Goal: Contribute content: Add original content to the website for others to see

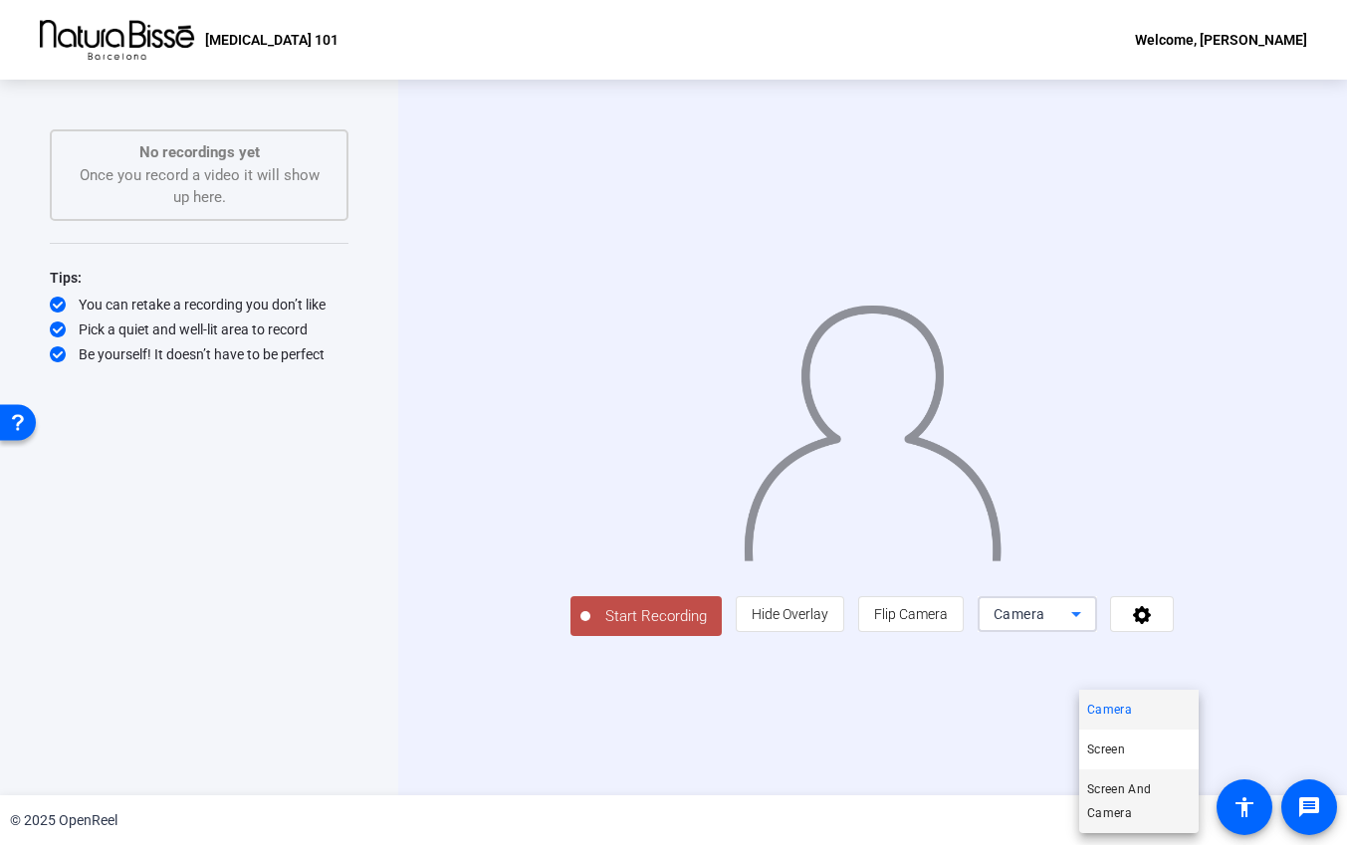
click at [1130, 808] on span "Screen And Camera" at bounding box center [1139, 802] width 104 height 48
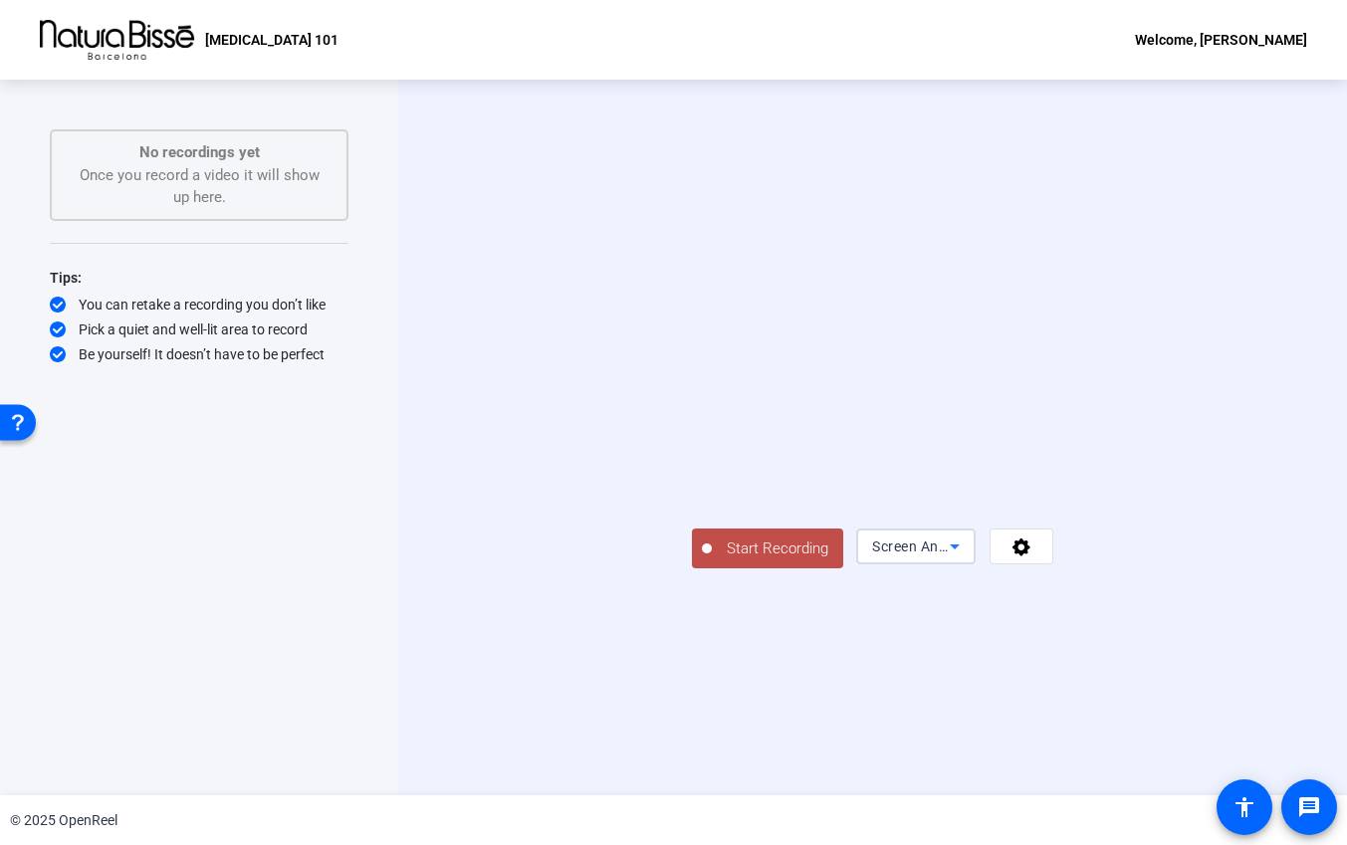
click at [967, 559] on icon at bounding box center [955, 547] width 24 height 24
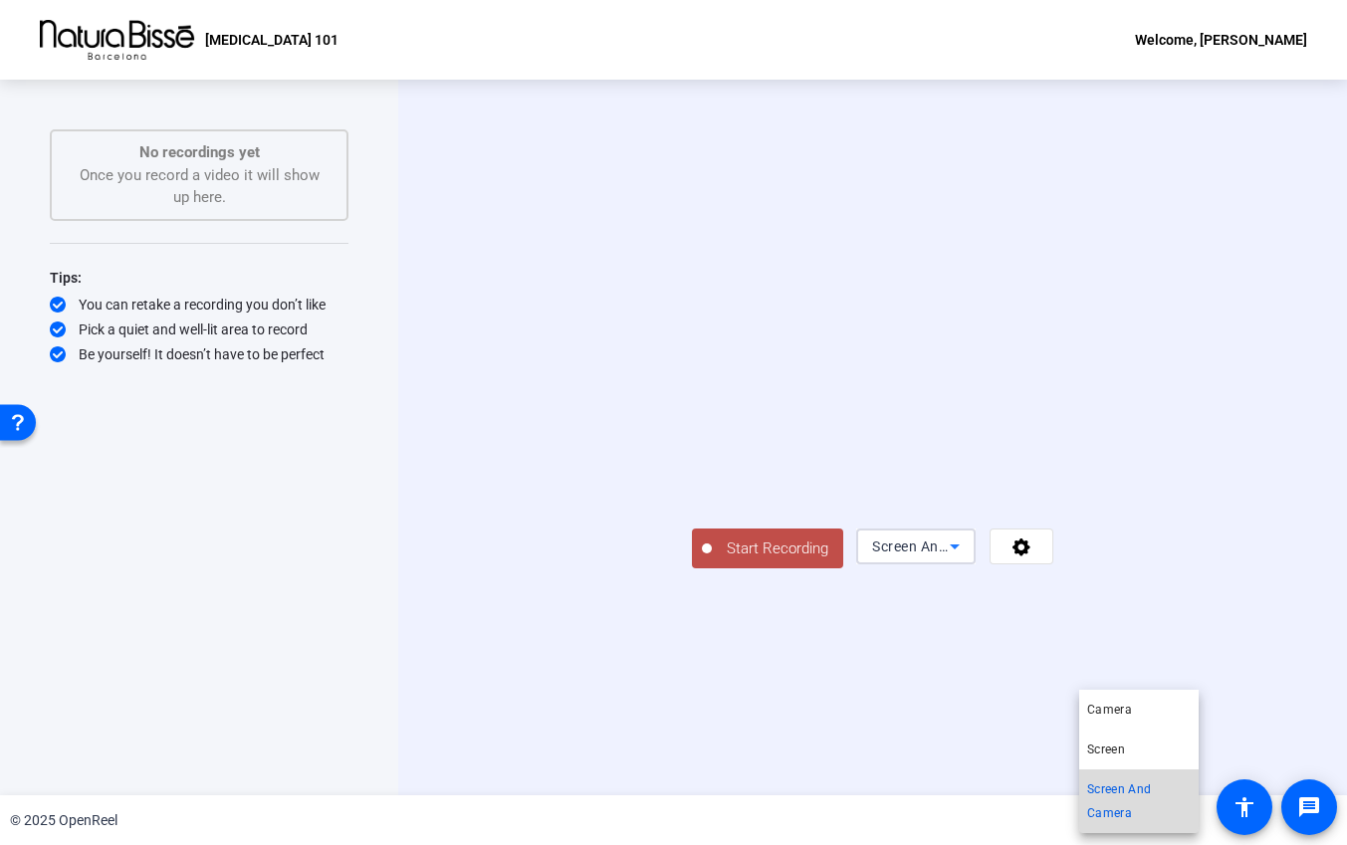
click at [1125, 791] on span "Screen And Camera" at bounding box center [1139, 802] width 104 height 48
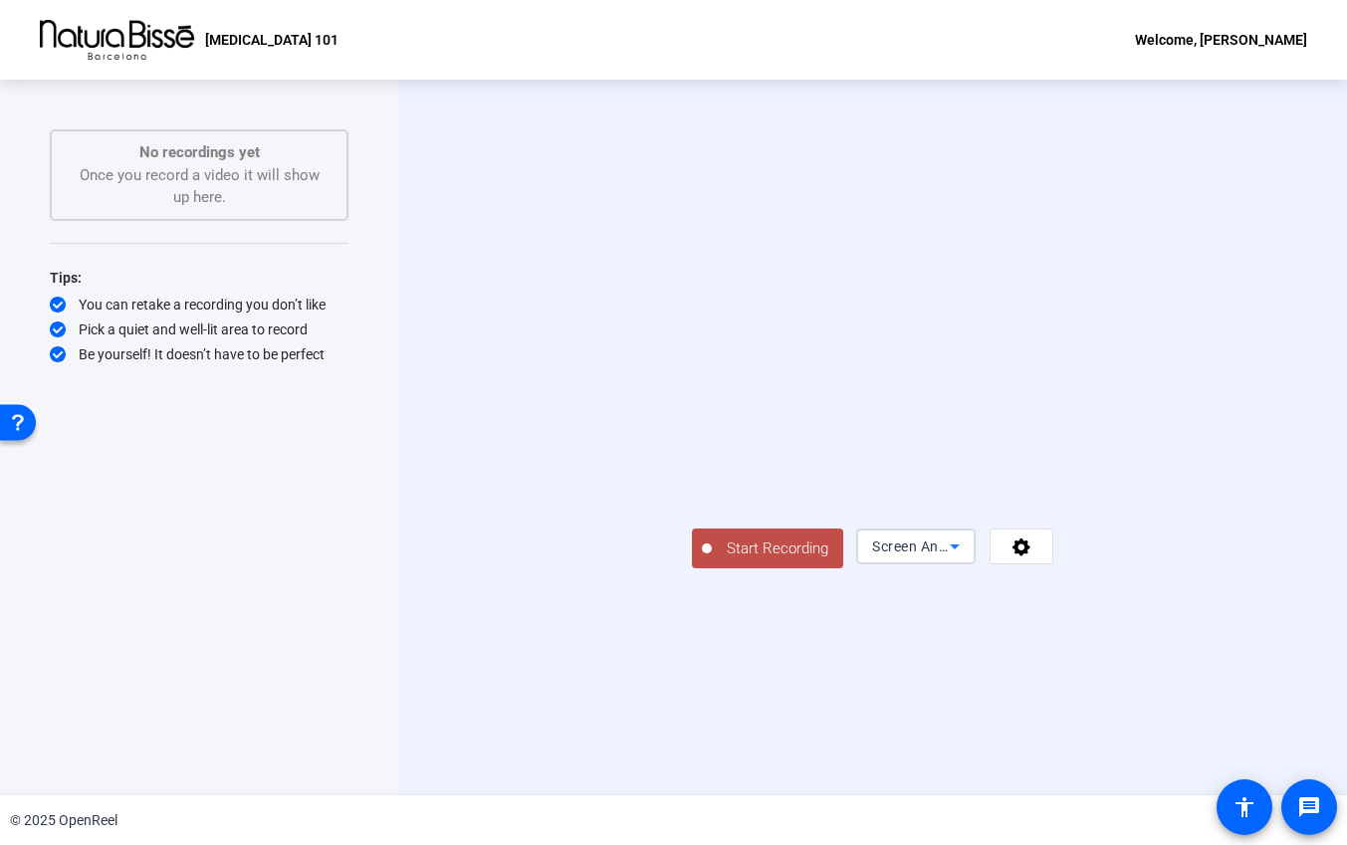
click at [967, 559] on icon at bounding box center [955, 547] width 24 height 24
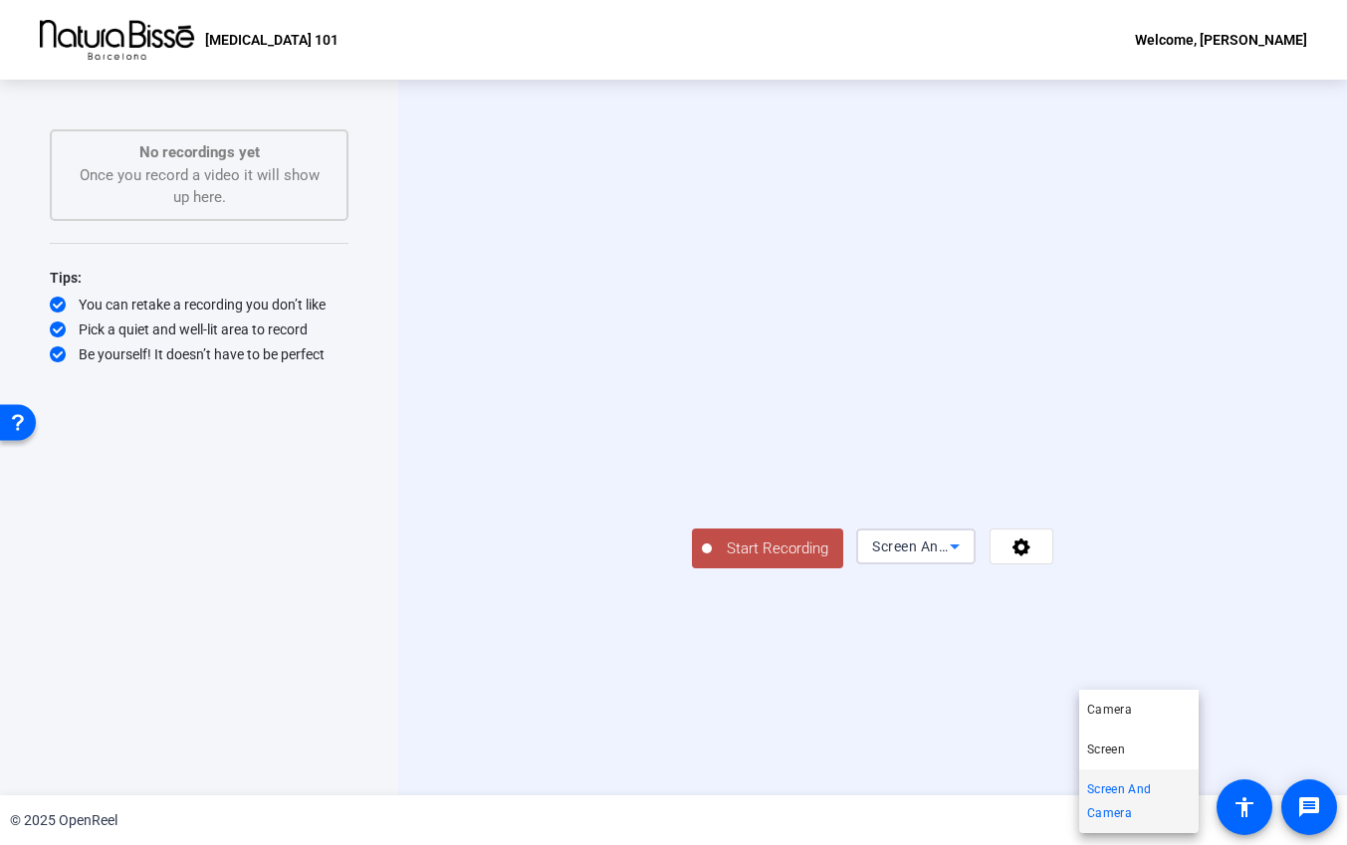
click at [1113, 810] on span "Screen And Camera" at bounding box center [1139, 802] width 104 height 48
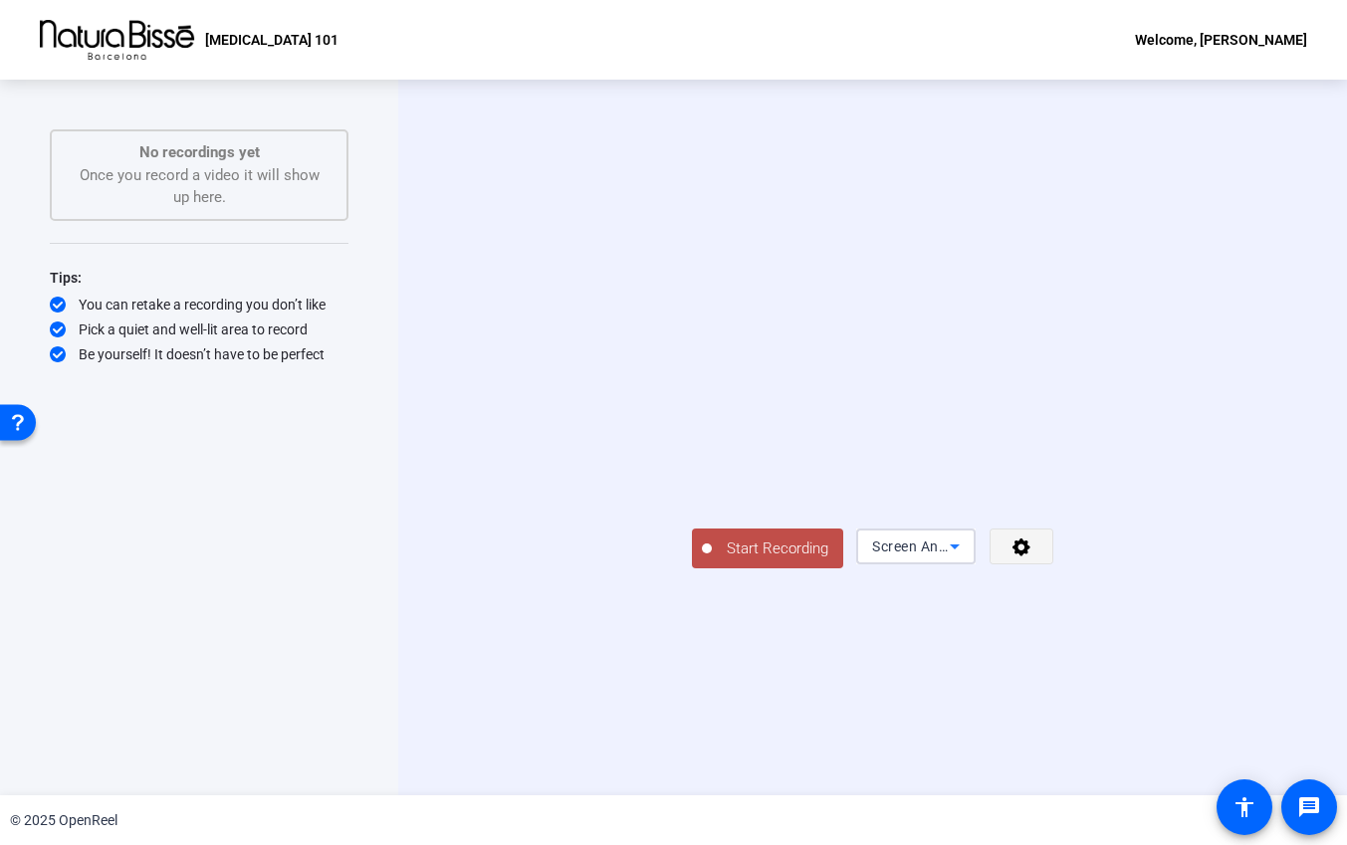
click at [1034, 557] on icon at bounding box center [1022, 547] width 23 height 20
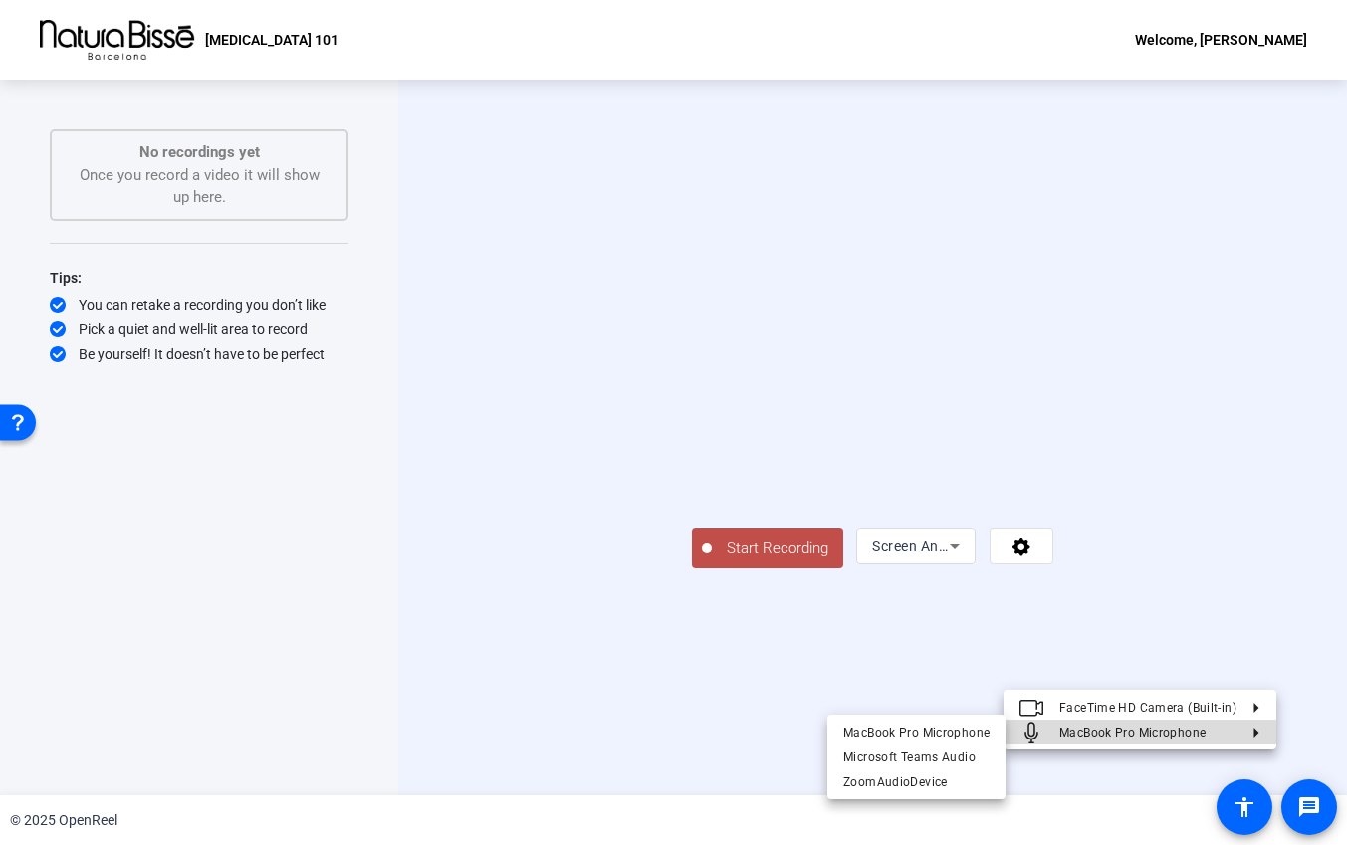
click at [1252, 732] on icon at bounding box center [1249, 732] width 24 height 10
click at [958, 730] on span "MacBook Pro Microphone" at bounding box center [916, 732] width 146 height 14
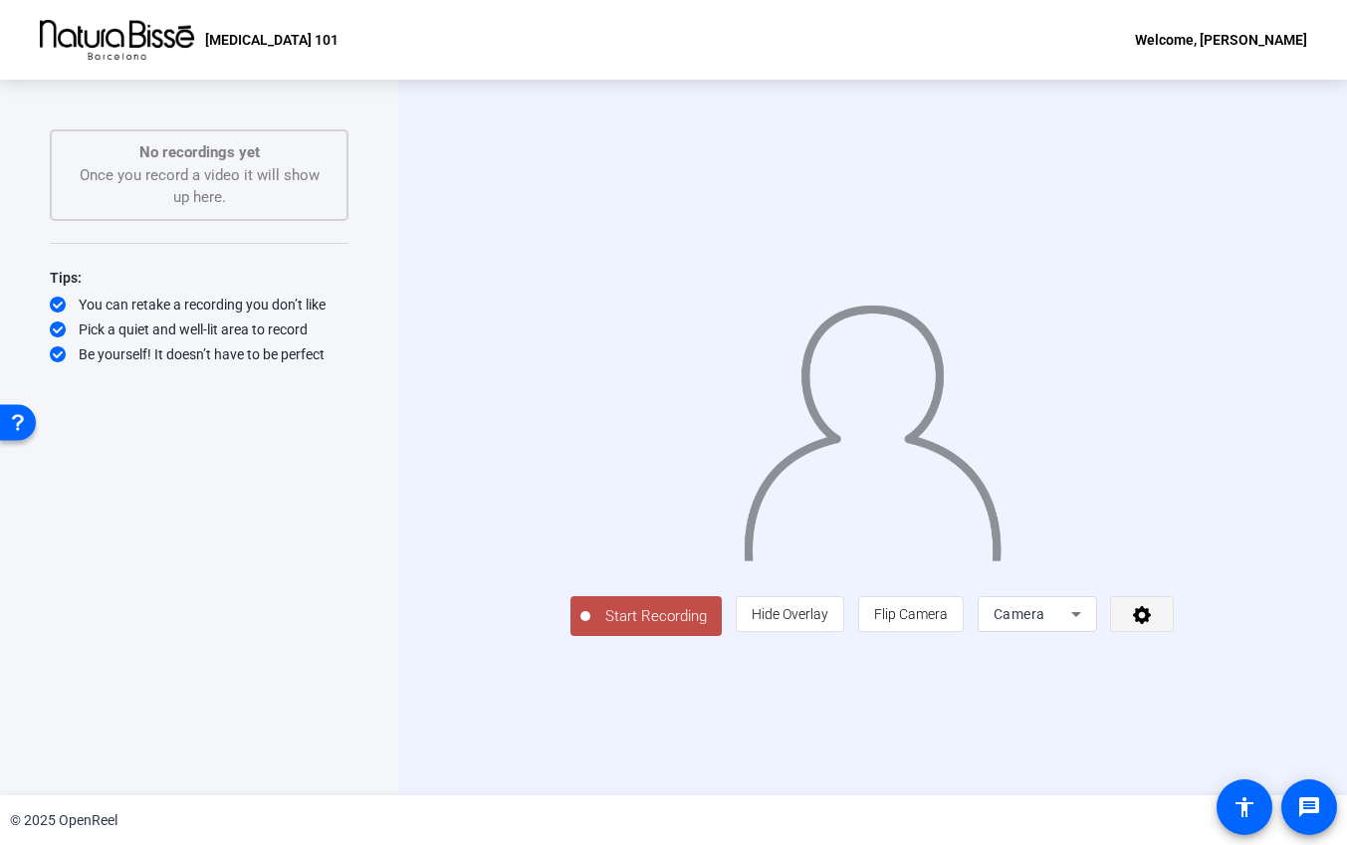
click at [1151, 624] on icon at bounding box center [1142, 615] width 18 height 18
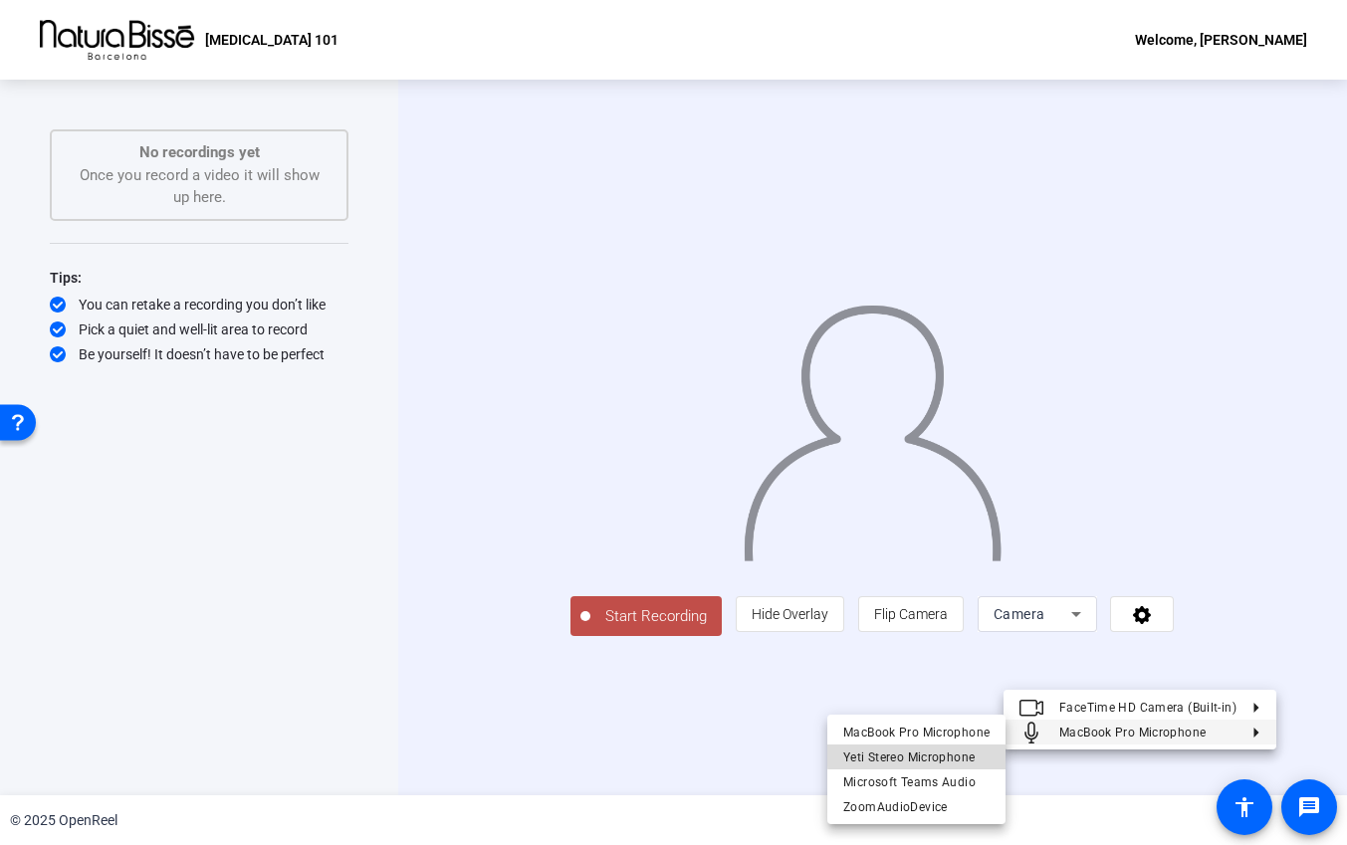
click at [957, 752] on span "Yeti Stereo Microphone" at bounding box center [908, 757] width 131 height 14
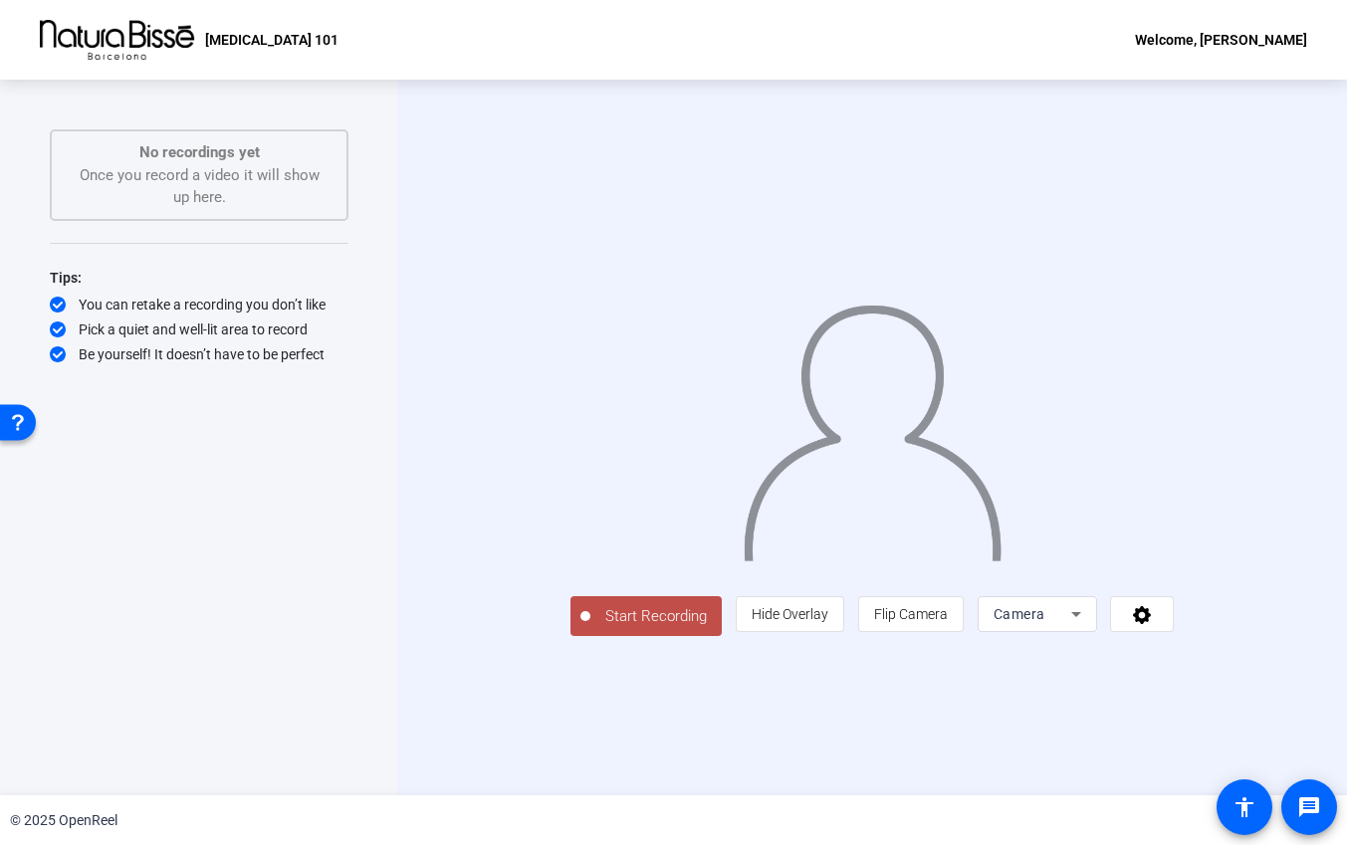
click at [1088, 626] on icon at bounding box center [1076, 614] width 24 height 24
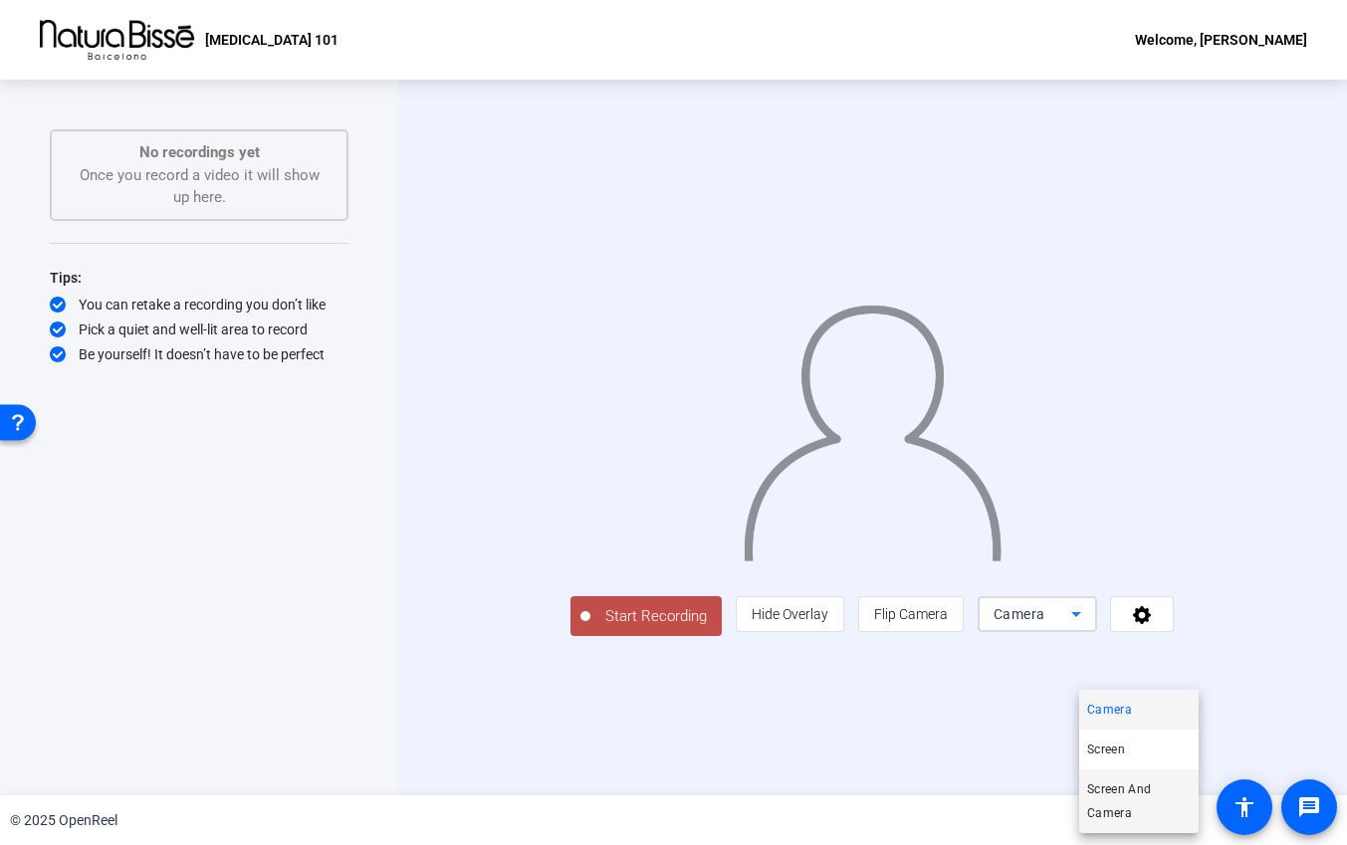
click at [0, 0] on span "Screen And Camera" at bounding box center [0, 0] width 0 height 0
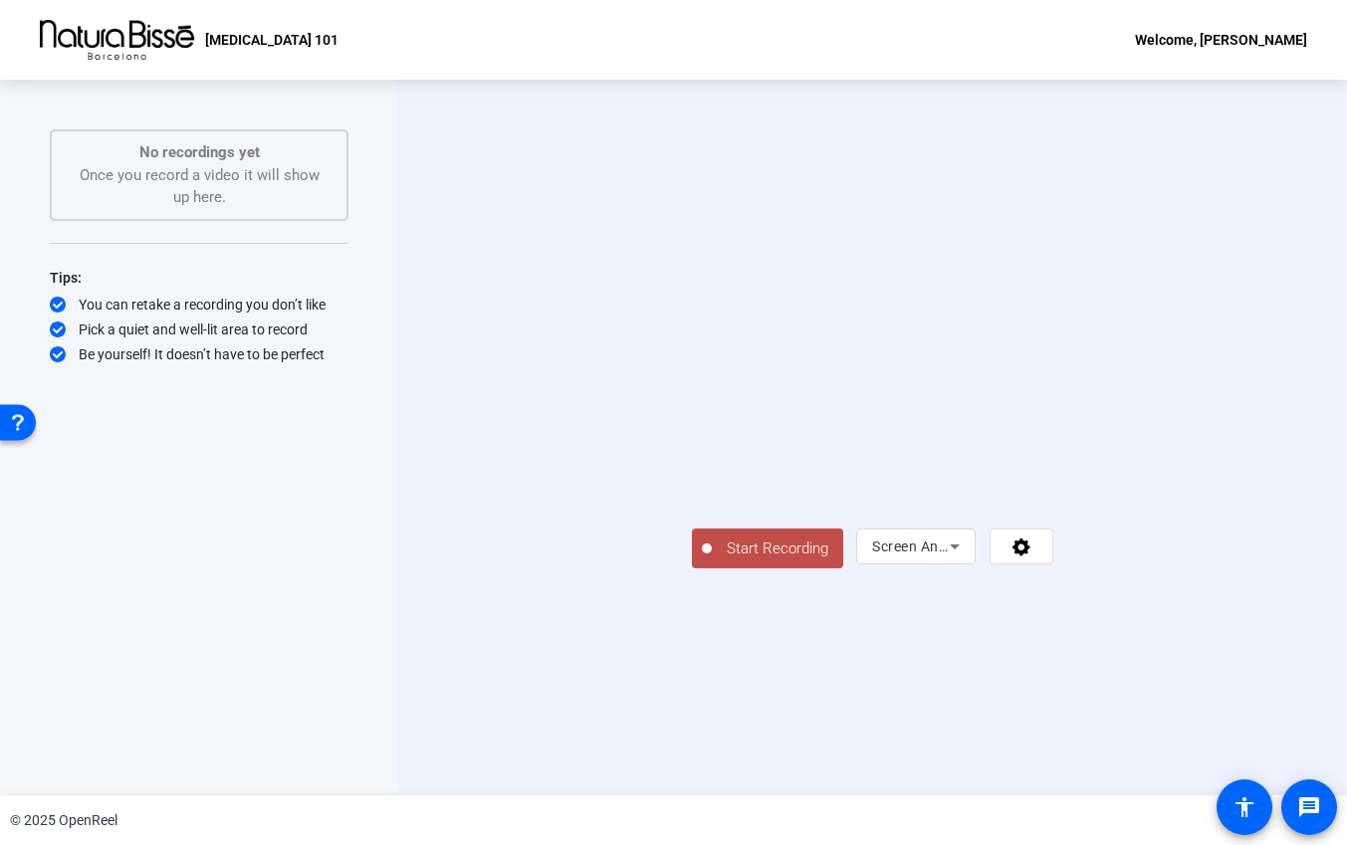
drag, startPoint x: 1235, startPoint y: 585, endPoint x: 1238, endPoint y: 380, distance: 205.1
click at [1054, 380] on div at bounding box center [873, 408] width 362 height 203
click at [712, 561] on span "Start Recording" at bounding box center [777, 549] width 131 height 23
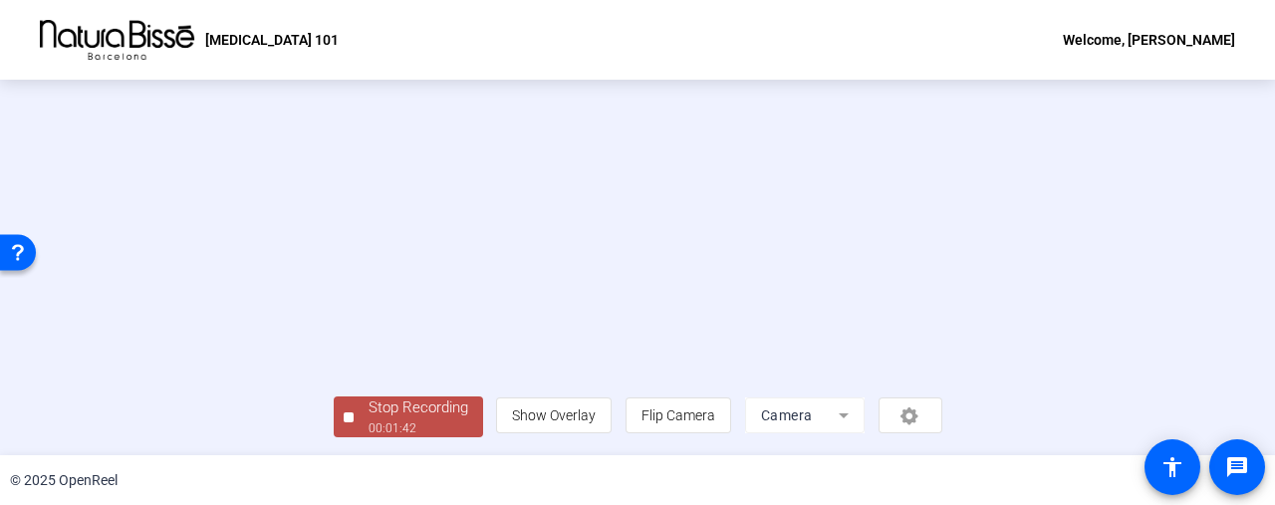
scroll to position [164, 0]
click at [864, 403] on mat-form-field "Camera" at bounding box center [804, 415] width 119 height 36
click at [864, 427] on mat-form-field "Camera" at bounding box center [804, 415] width 119 height 36
click at [864, 410] on mat-form-field "Camera" at bounding box center [804, 415] width 119 height 36
click at [864, 421] on mat-form-field "Camera" at bounding box center [804, 415] width 119 height 36
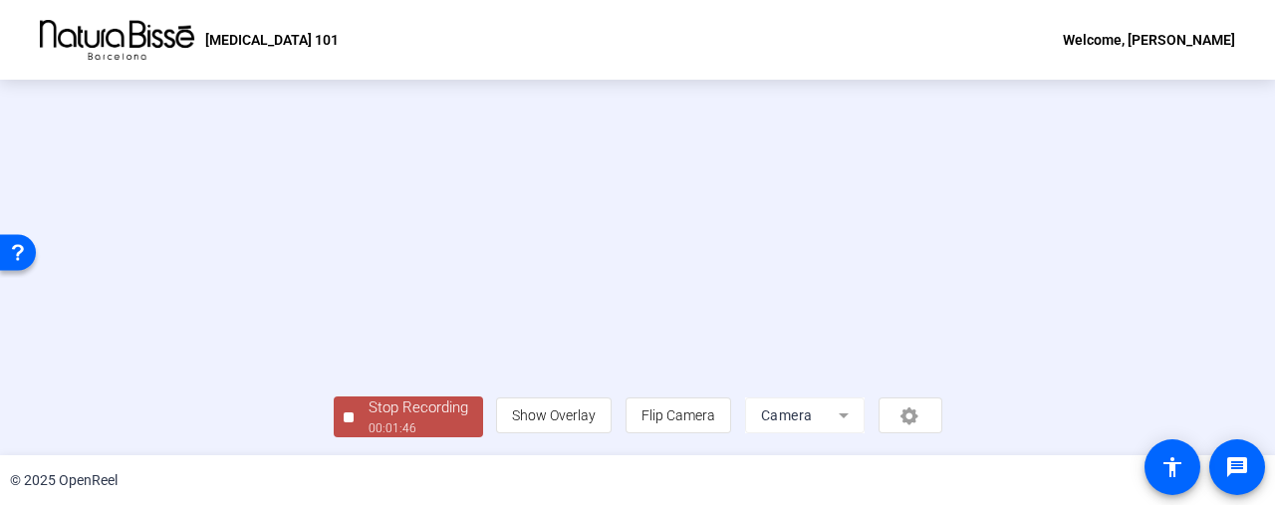
click at [864, 409] on mat-form-field "Camera" at bounding box center [804, 415] width 119 height 36
click at [864, 413] on mat-form-field "Camera" at bounding box center [804, 415] width 119 height 36
click at [334, 388] on div "Stop Recording 00:01:50 person Show Overlay flip Flip Camera Camera" at bounding box center [638, 236] width 608 height 401
click at [368, 422] on div "00:01:52" at bounding box center [418, 428] width 100 height 18
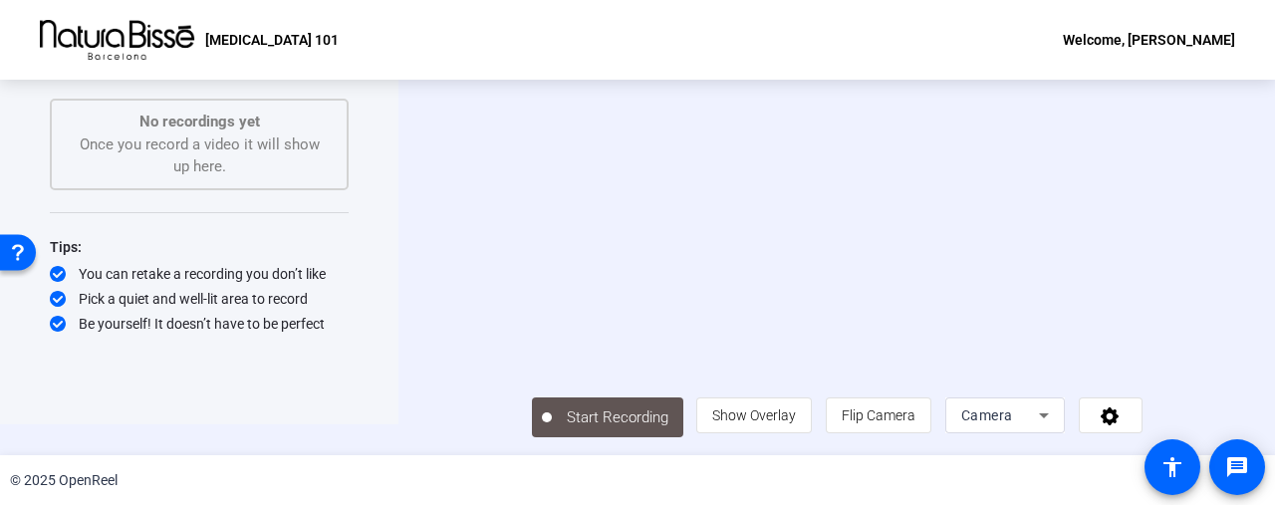
scroll to position [69, 0]
click at [1055, 425] on icon at bounding box center [1044, 415] width 24 height 24
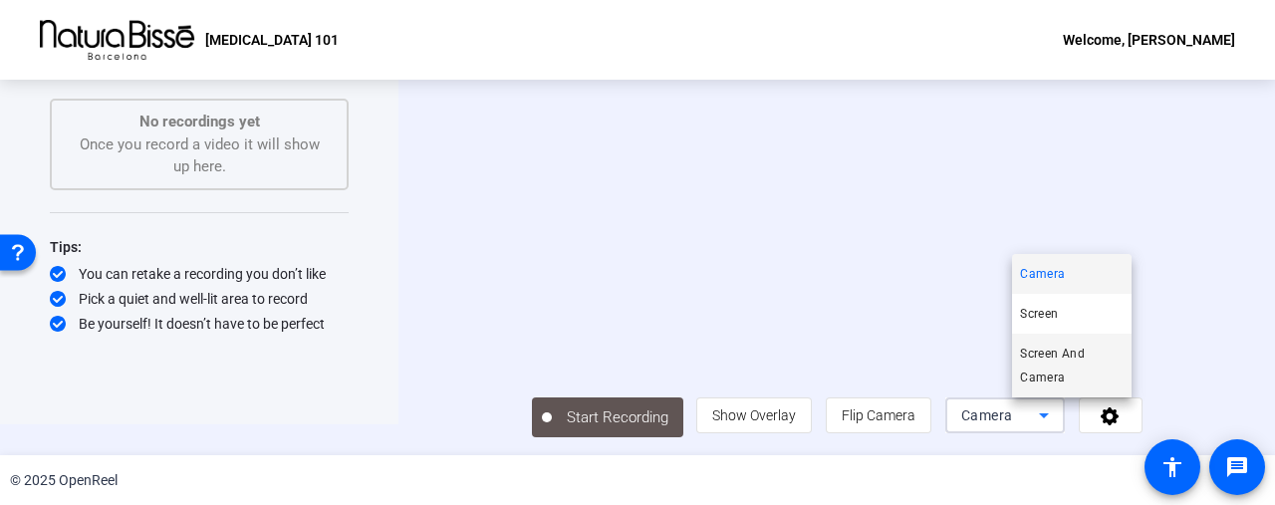
click at [0, 0] on span "Screen And Camera" at bounding box center [0, 0] width 0 height 0
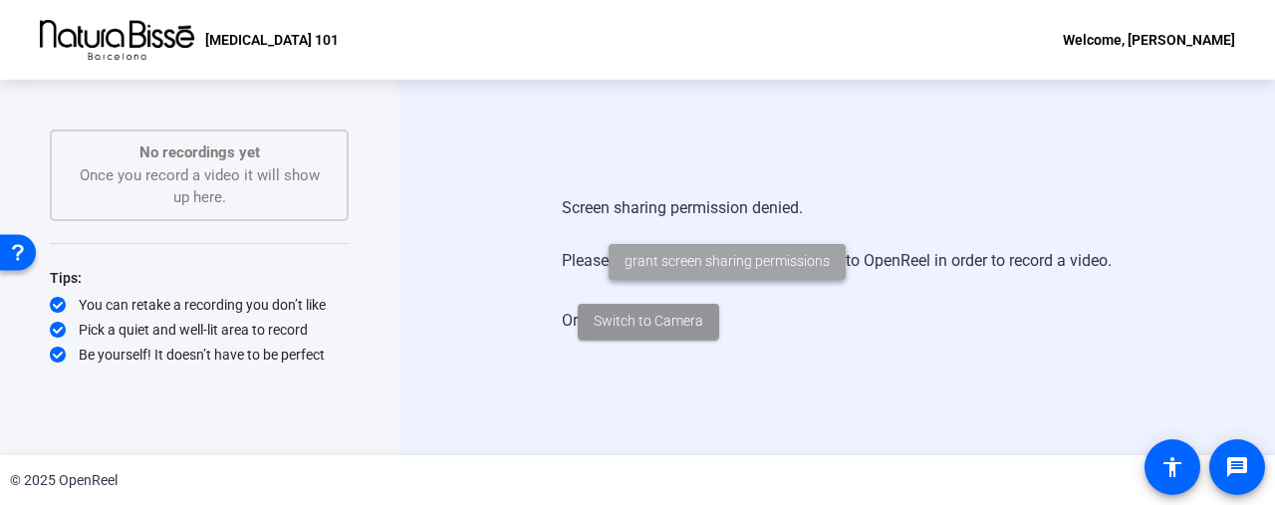
click at [810, 261] on span "grant screen sharing permissions" at bounding box center [726, 261] width 205 height 21
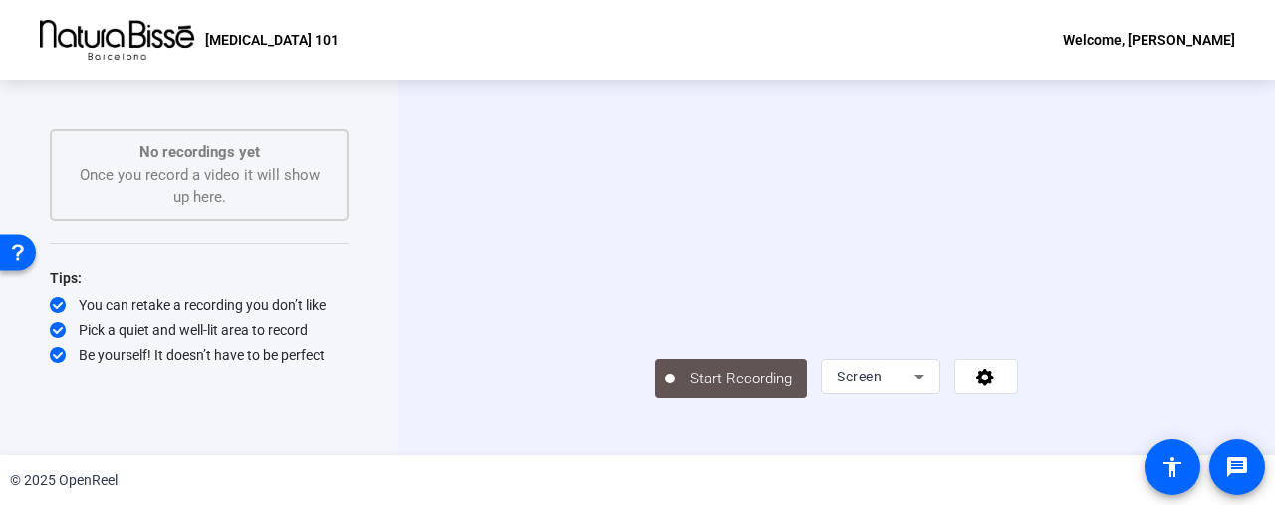
scroll to position [69, 0]
click at [914, 388] on div "Screen" at bounding box center [875, 376] width 78 height 24
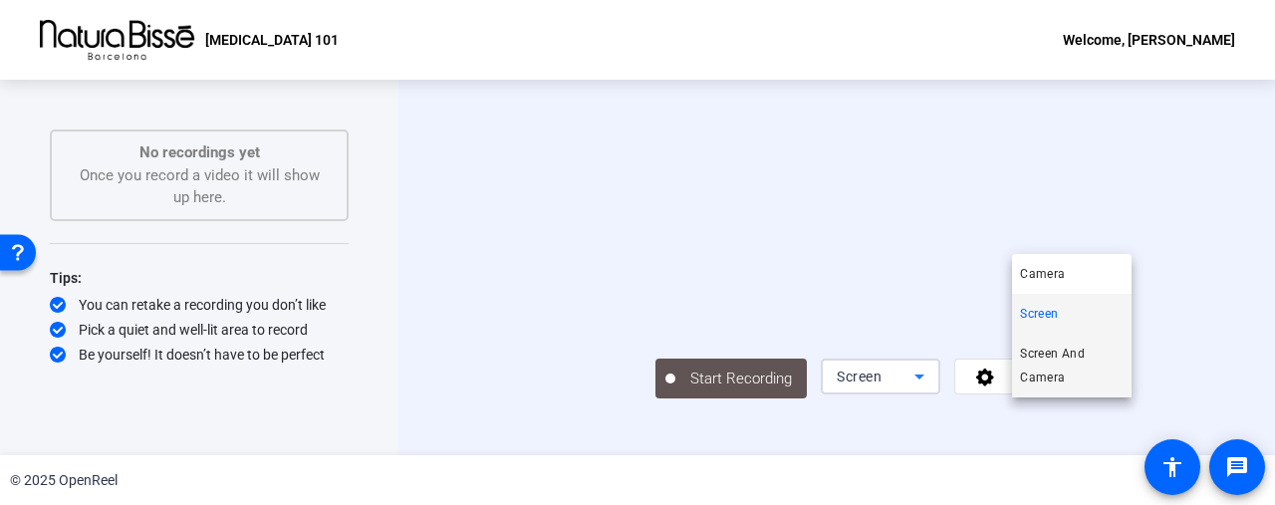
click at [0, 0] on mat-option "Screen And Camera" at bounding box center [0, 0] width 0 height 0
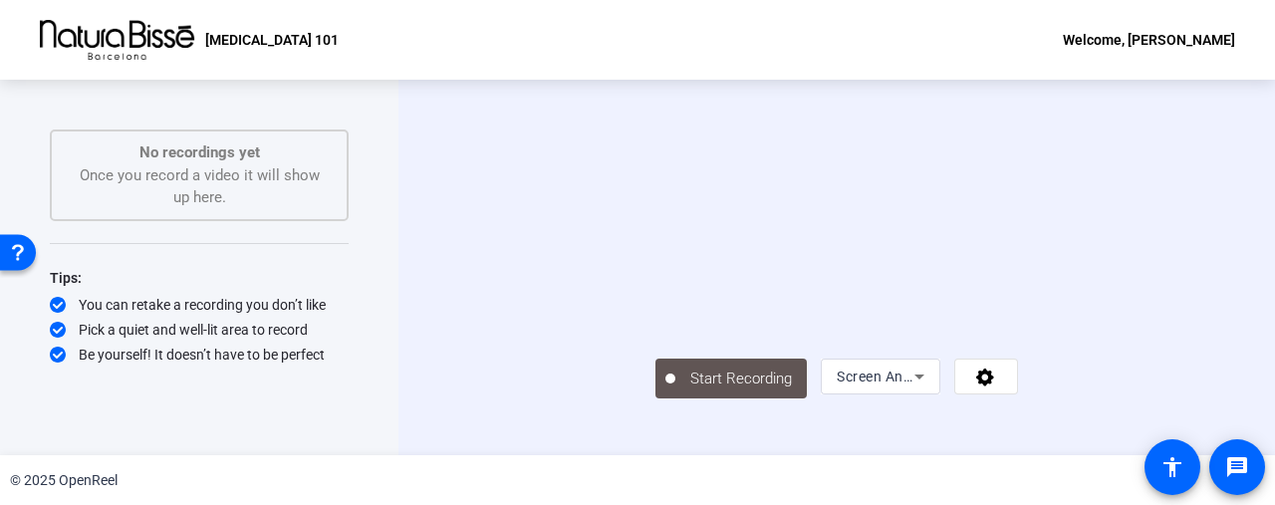
scroll to position [50, 0]
click at [924, 394] on div "Screen And Camera" at bounding box center [880, 376] width 88 height 36
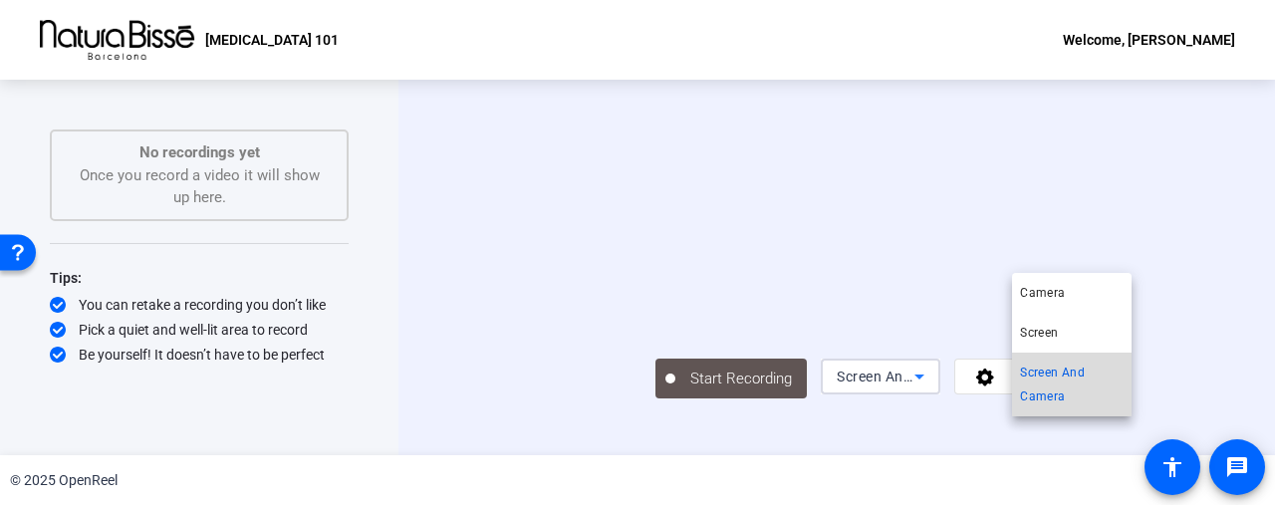
click at [0, 0] on span "Screen And Camera" at bounding box center [0, 0] width 0 height 0
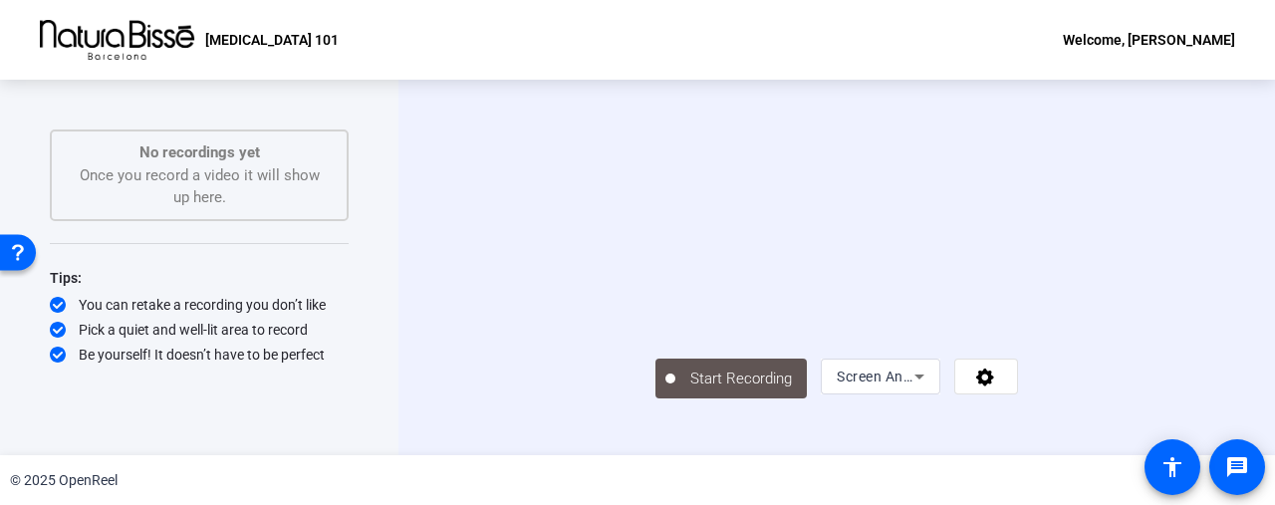
scroll to position [69, 0]
click at [453, 448] on div "Start Recording No recordings yet Once you record a video it will show up here.…" at bounding box center [637, 267] width 1275 height 375
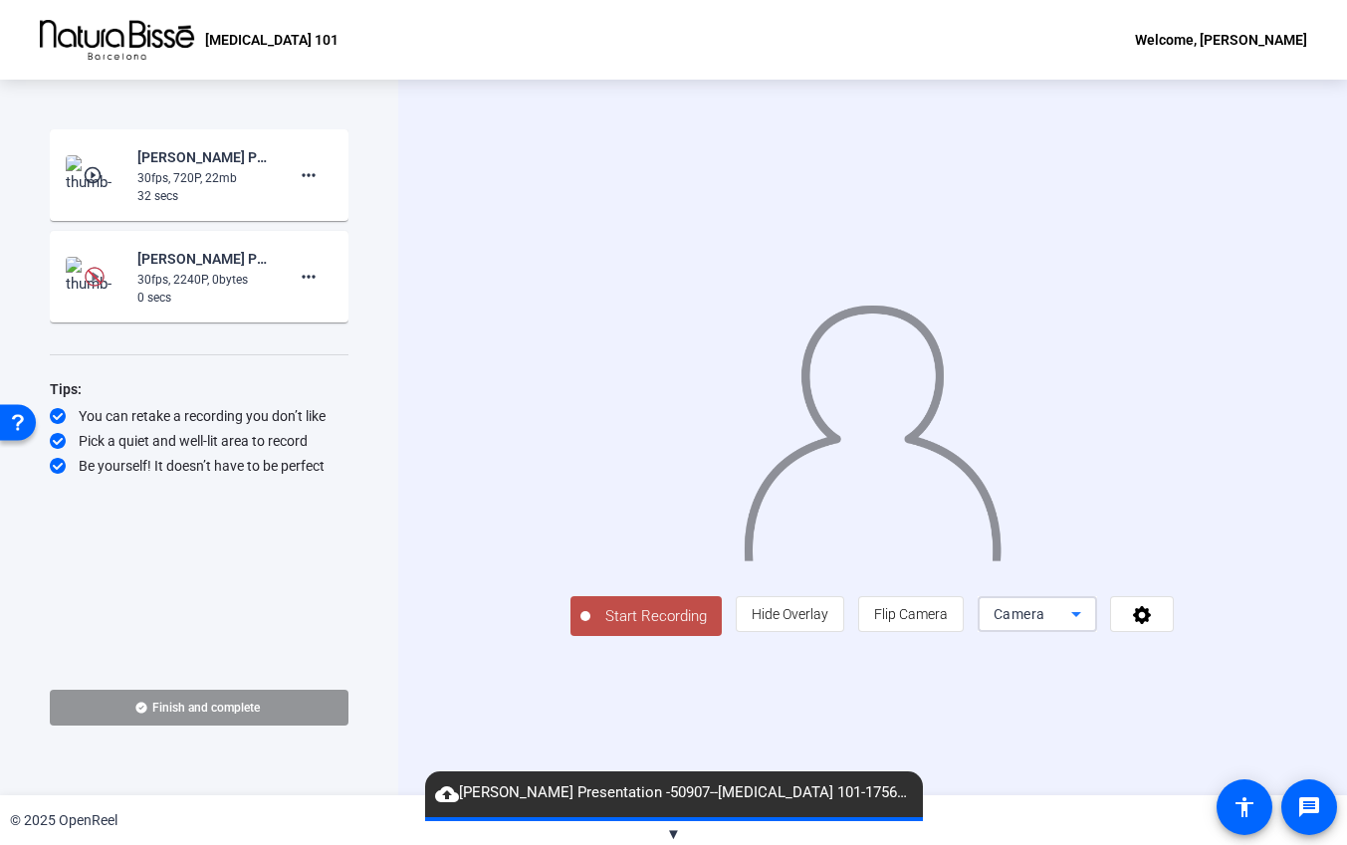
click at [1081, 617] on icon at bounding box center [1076, 614] width 10 height 5
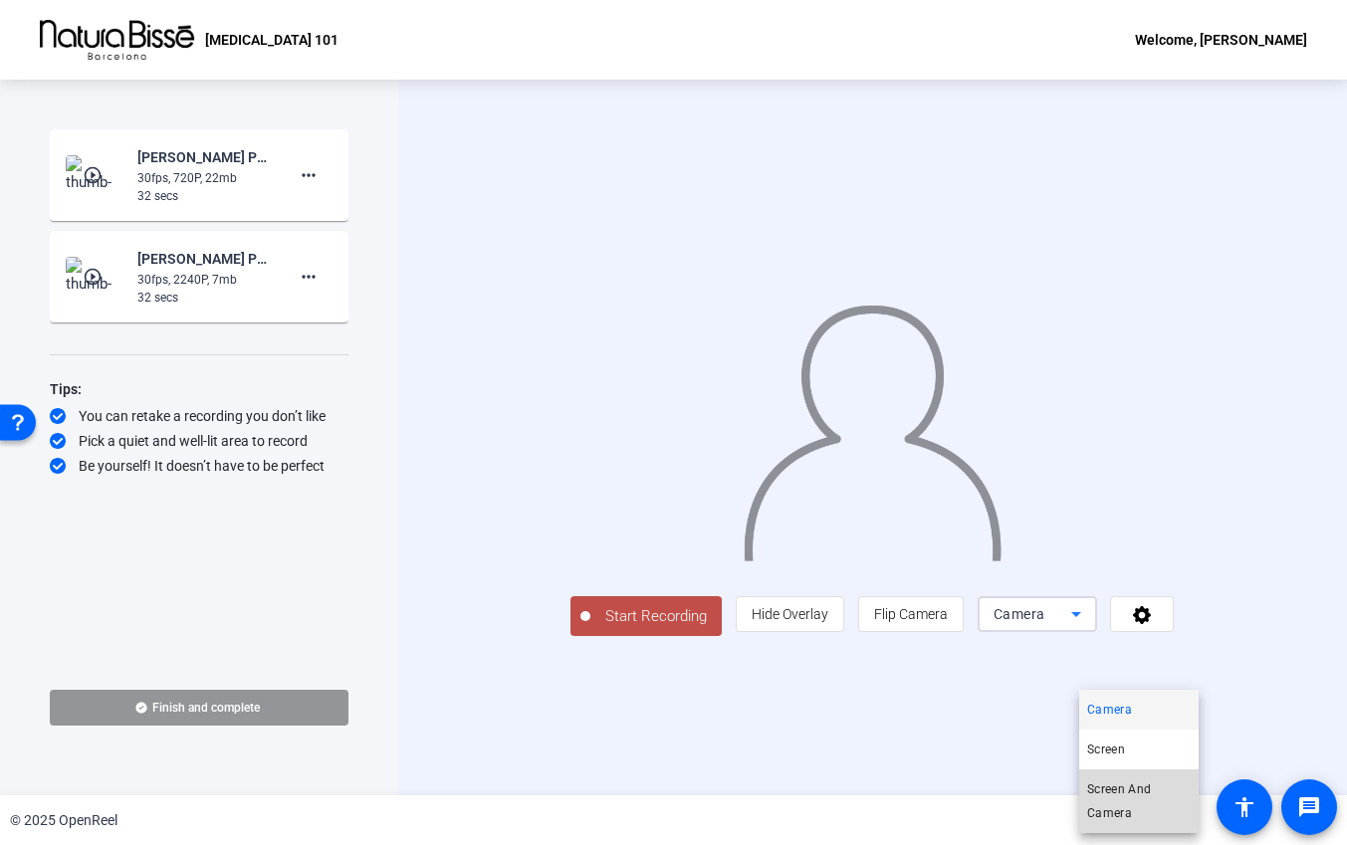
click at [0, 0] on span "Screen And Camera" at bounding box center [0, 0] width 0 height 0
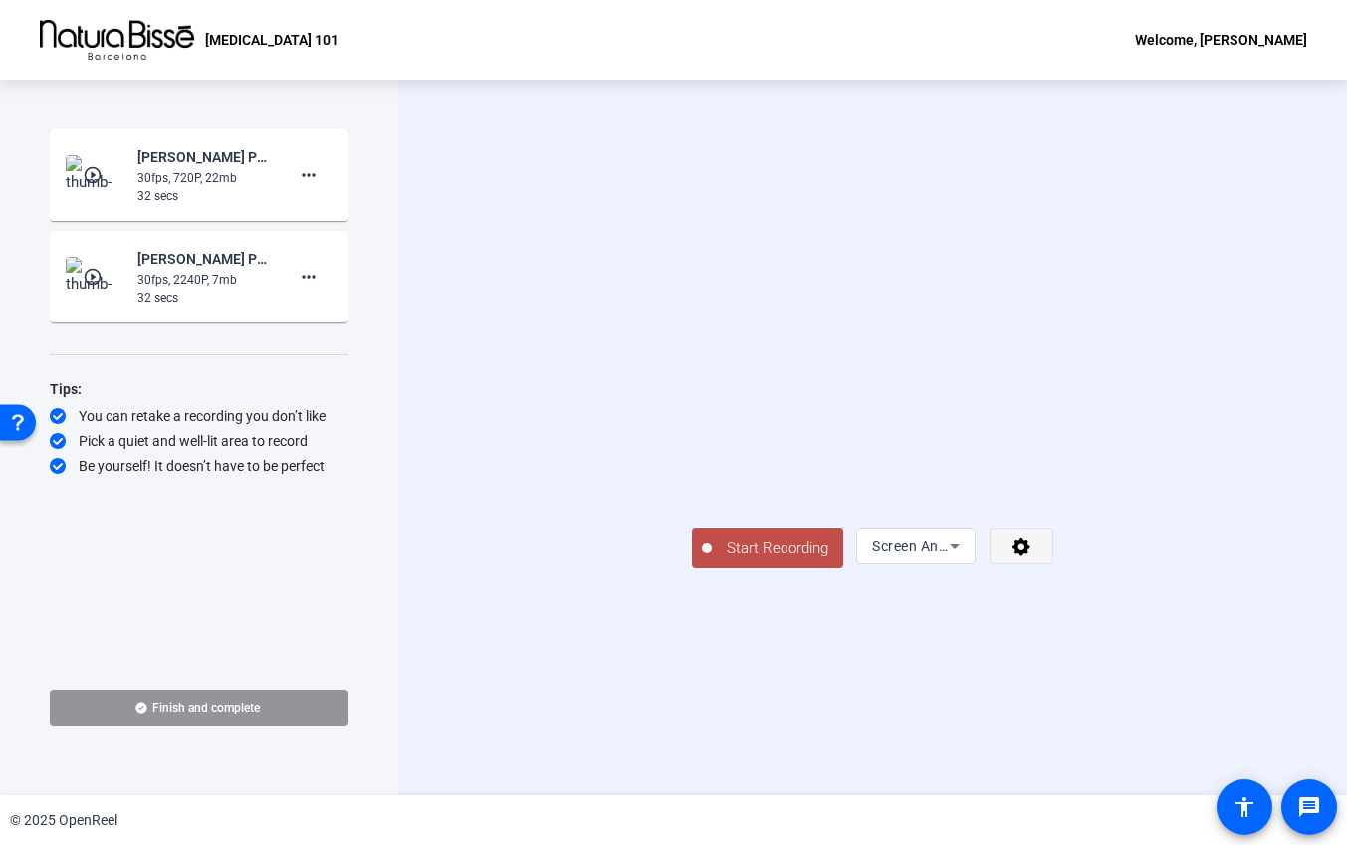
click at [1034, 557] on icon at bounding box center [1022, 547] width 23 height 20
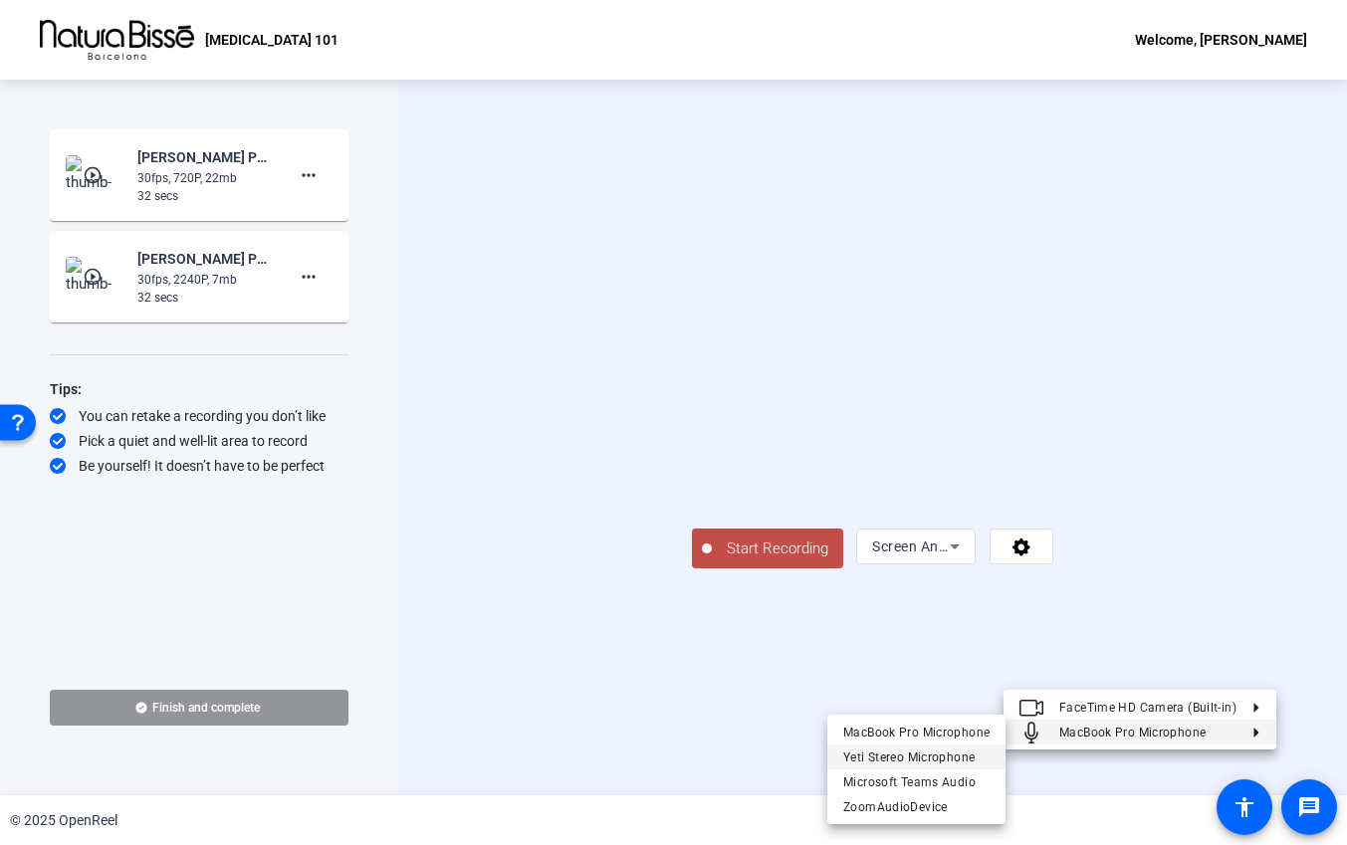
click at [907, 762] on span "Yeti Stereo Microphone" at bounding box center [908, 757] width 131 height 14
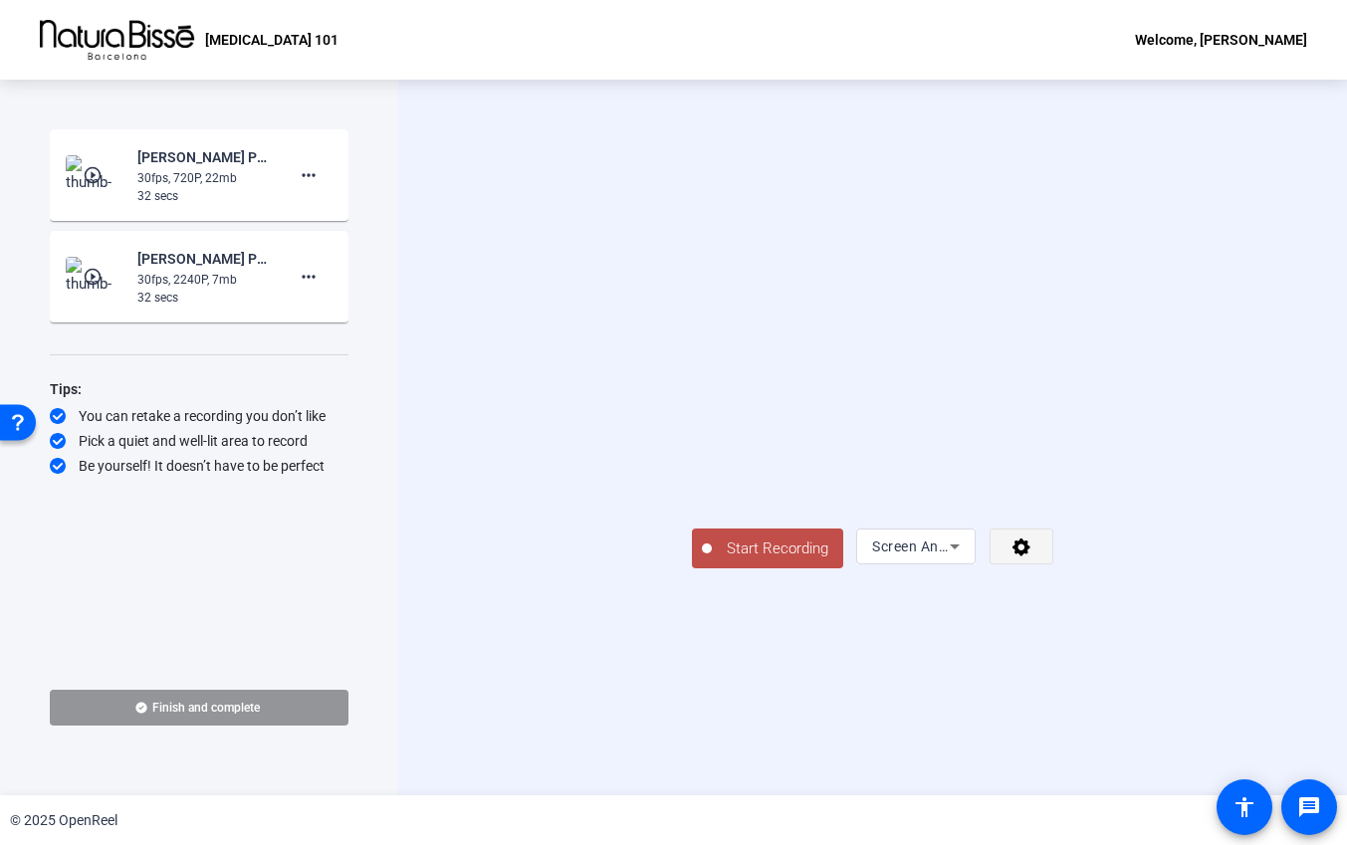
click at [1052, 571] on span at bounding box center [1022, 547] width 62 height 48
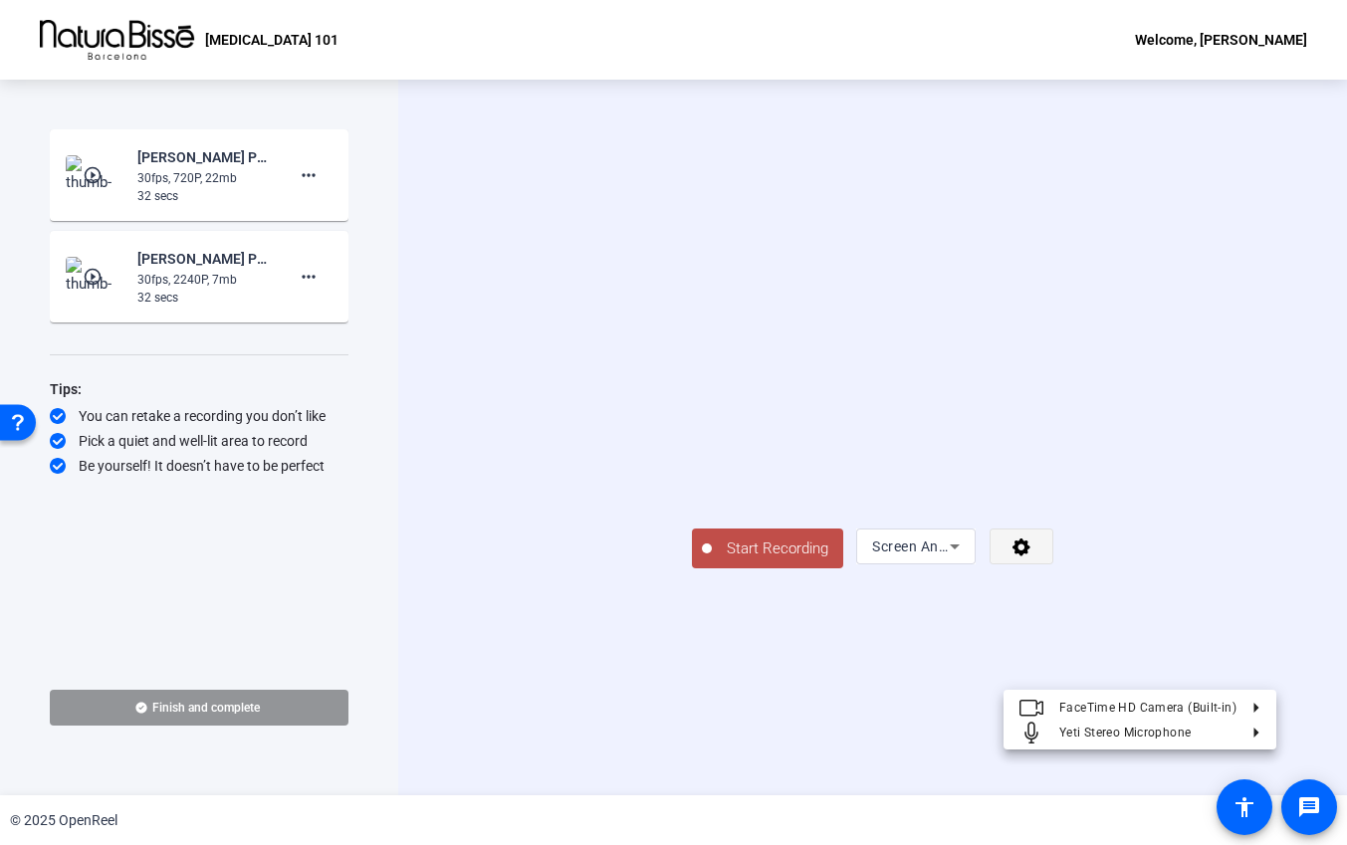
click at [0, 0] on div at bounding box center [0, 0] width 0 height 0
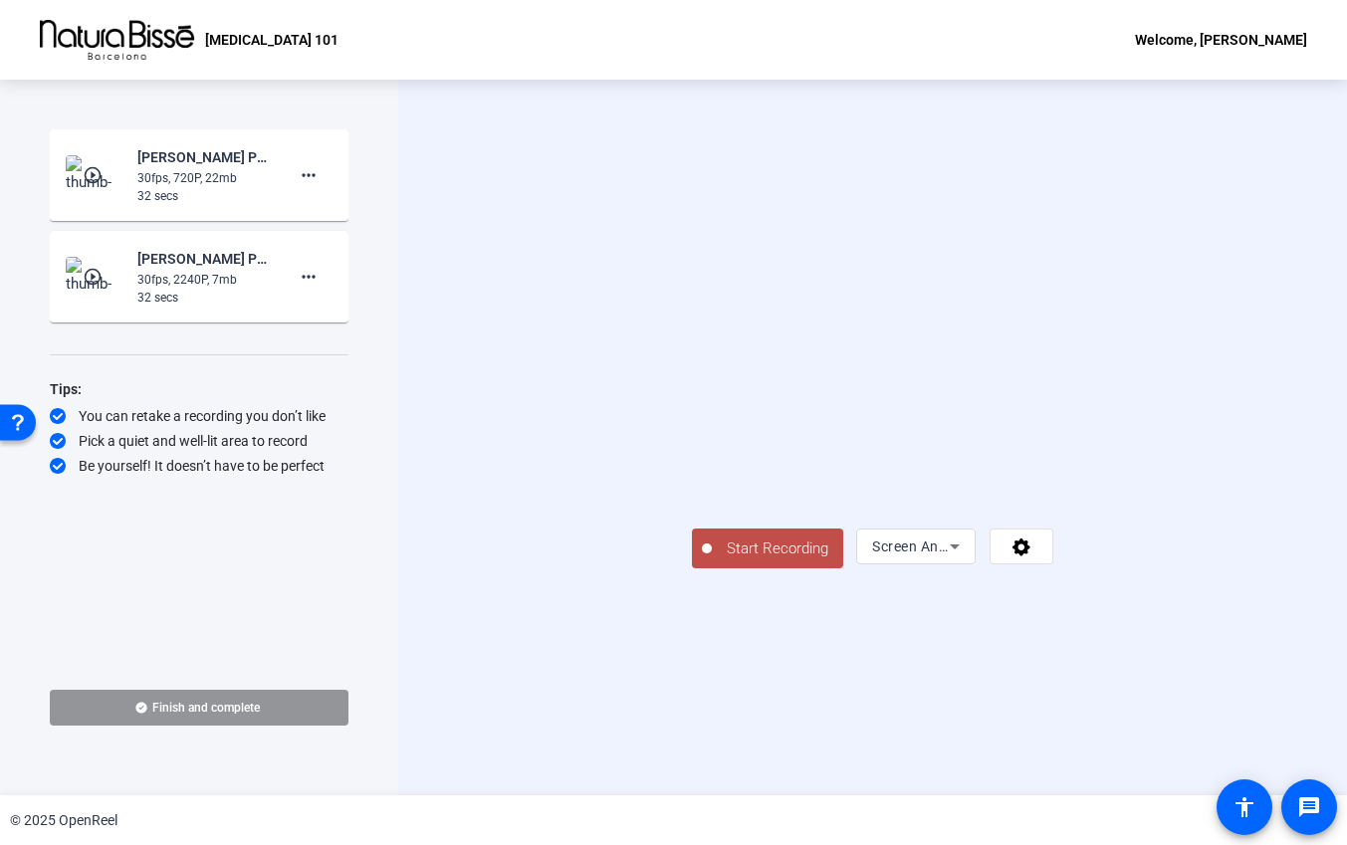
click at [712, 561] on span "Start Recording" at bounding box center [777, 549] width 131 height 23
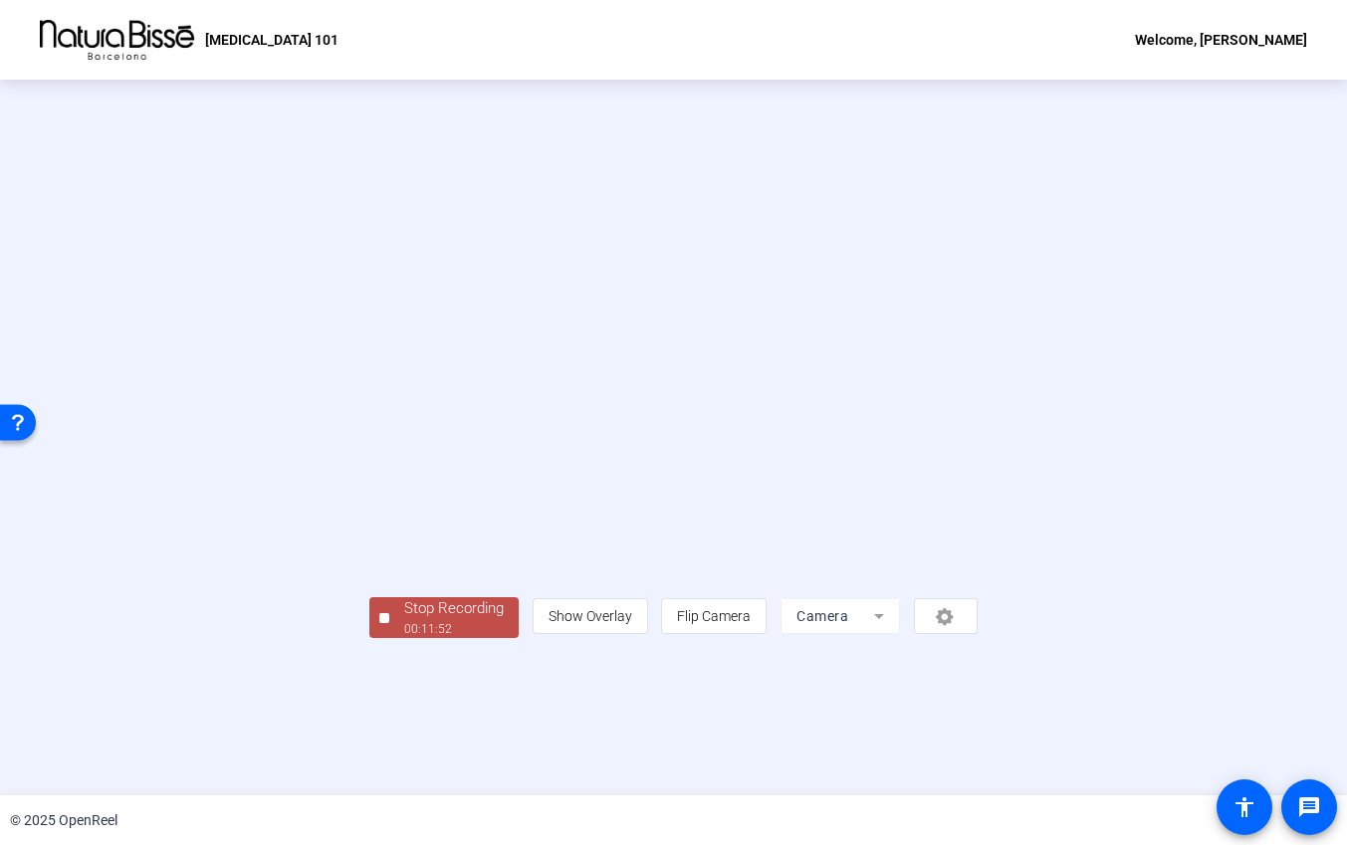
click at [404, 638] on div "00:11:52" at bounding box center [454, 629] width 100 height 18
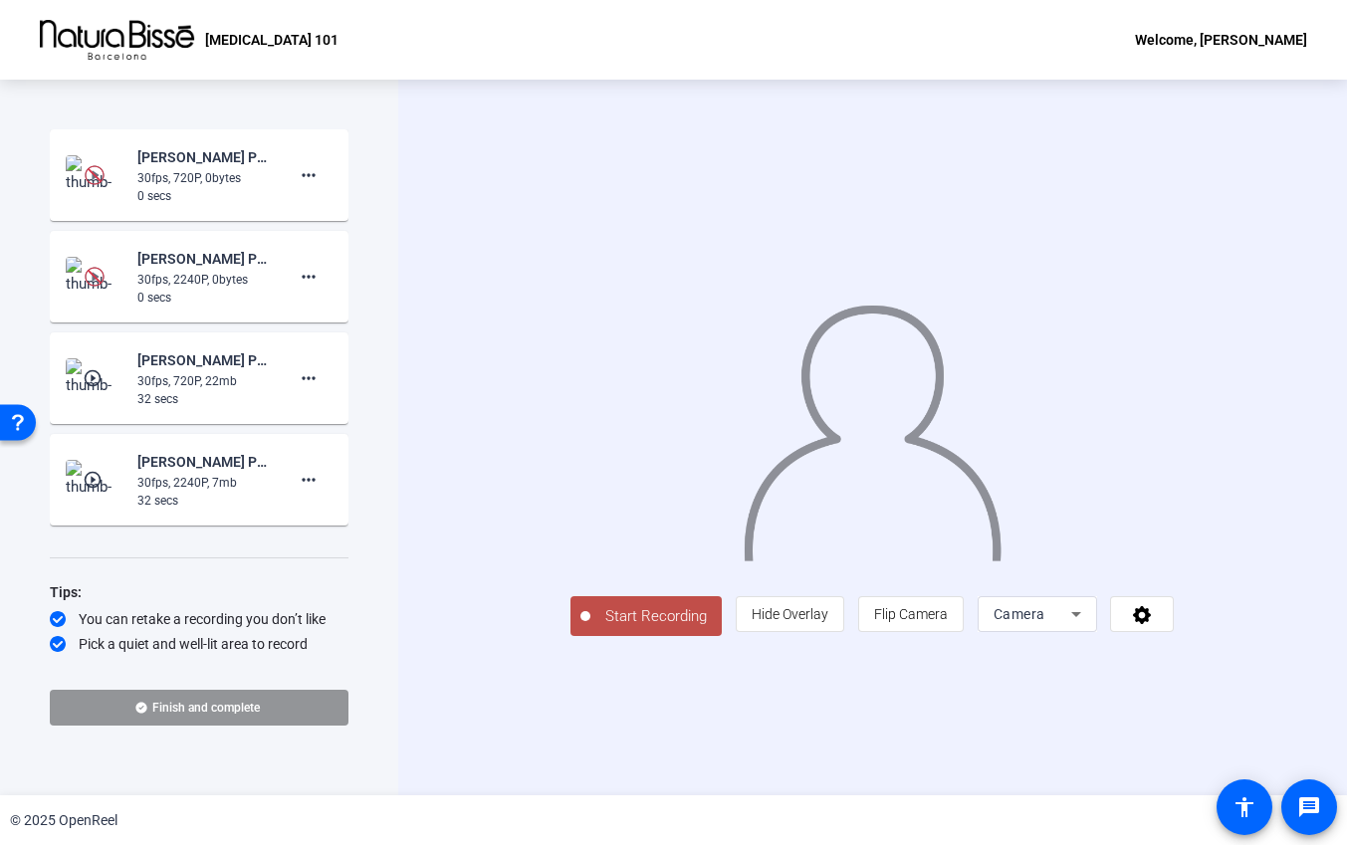
click at [79, 178] on img at bounding box center [95, 175] width 59 height 40
click at [193, 265] on div "Raejan-Leevi Presentation -50907--Skin Cancer 101-1756225293584-screen" at bounding box center [203, 259] width 133 height 24
click at [310, 275] on mat-icon "more_horiz" at bounding box center [309, 277] width 24 height 24
click at [308, 177] on div at bounding box center [673, 422] width 1347 height 845
click at [304, 172] on mat-icon "more_horiz" at bounding box center [309, 175] width 24 height 24
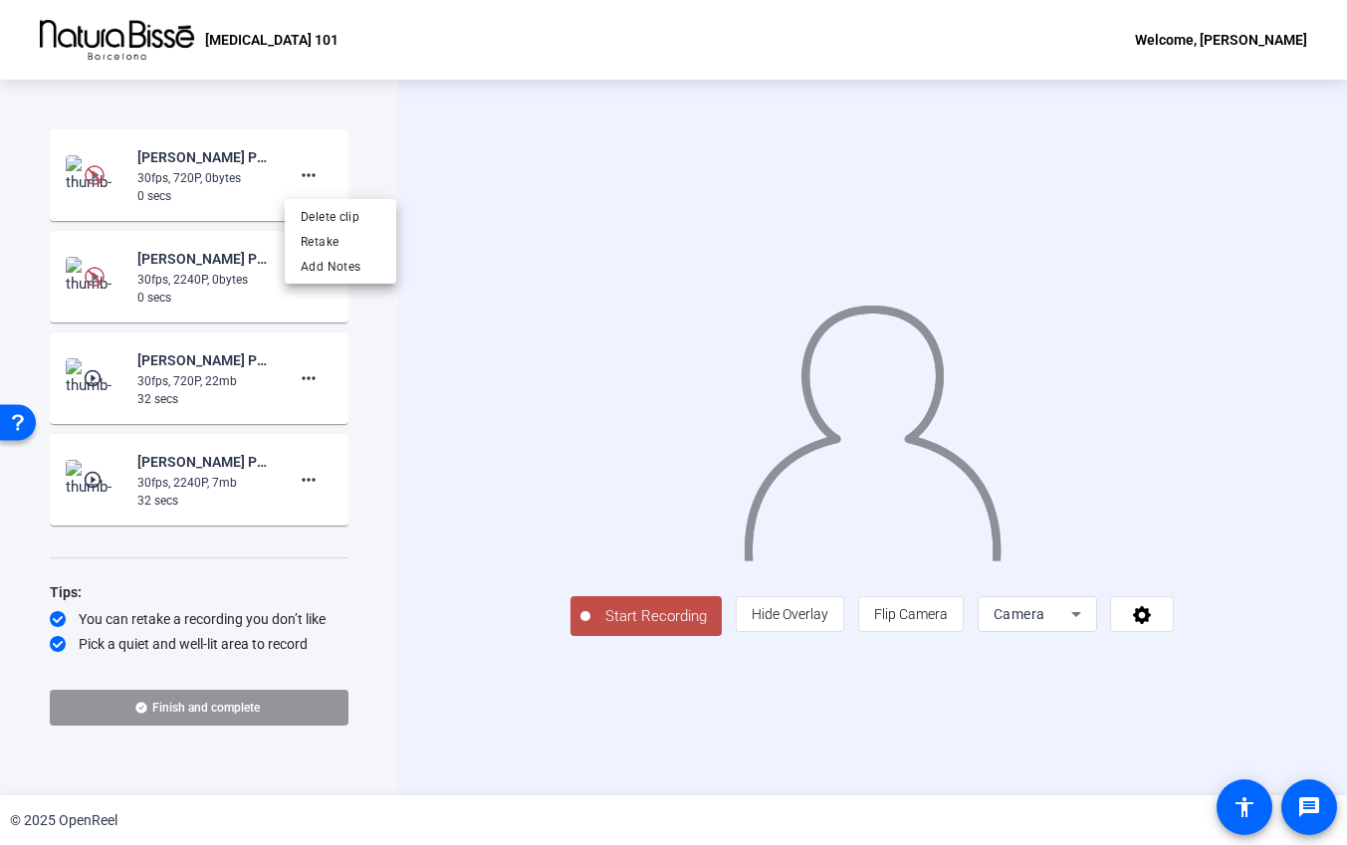
click at [0, 0] on div at bounding box center [0, 0] width 0 height 0
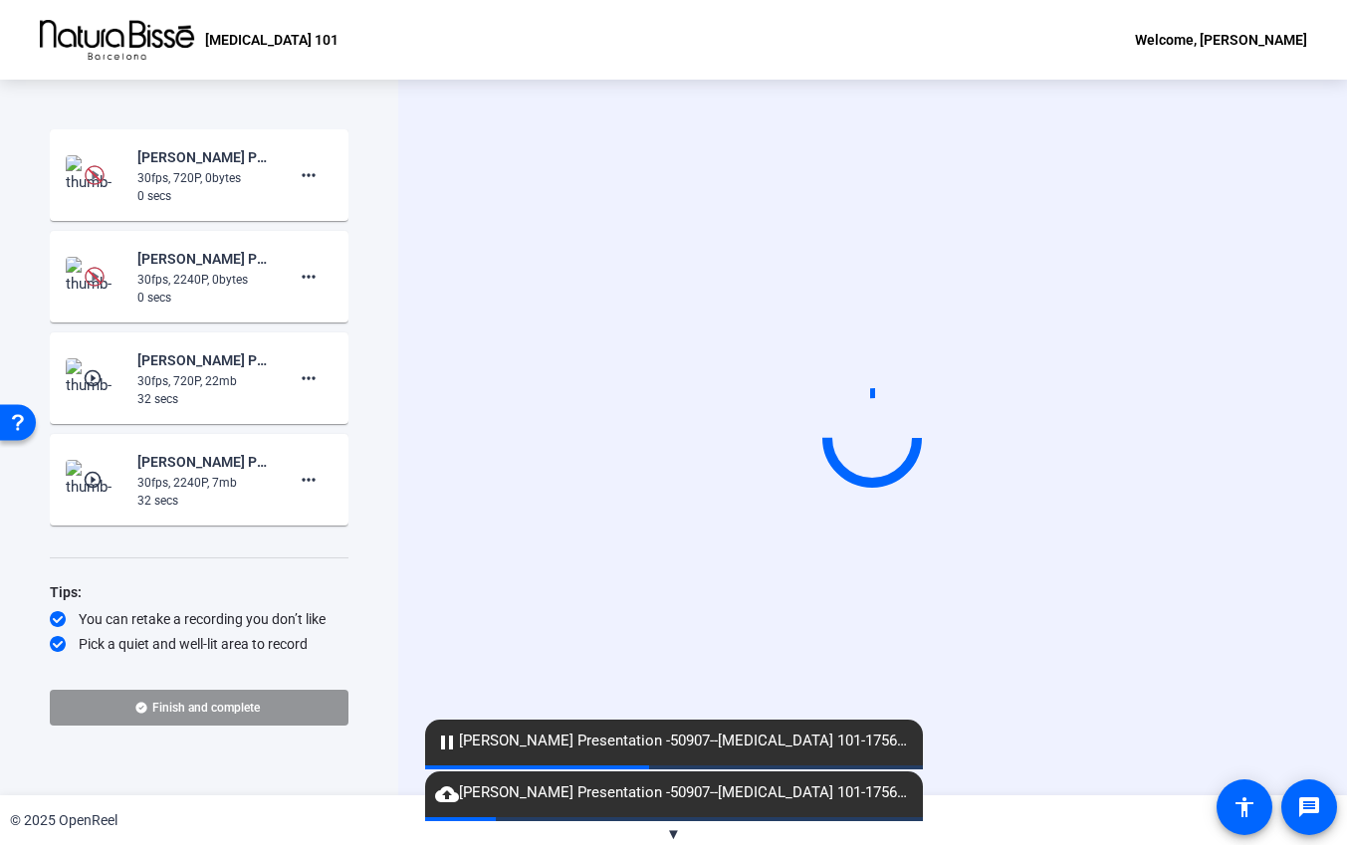
click at [676, 832] on span "▼" at bounding box center [673, 834] width 15 height 18
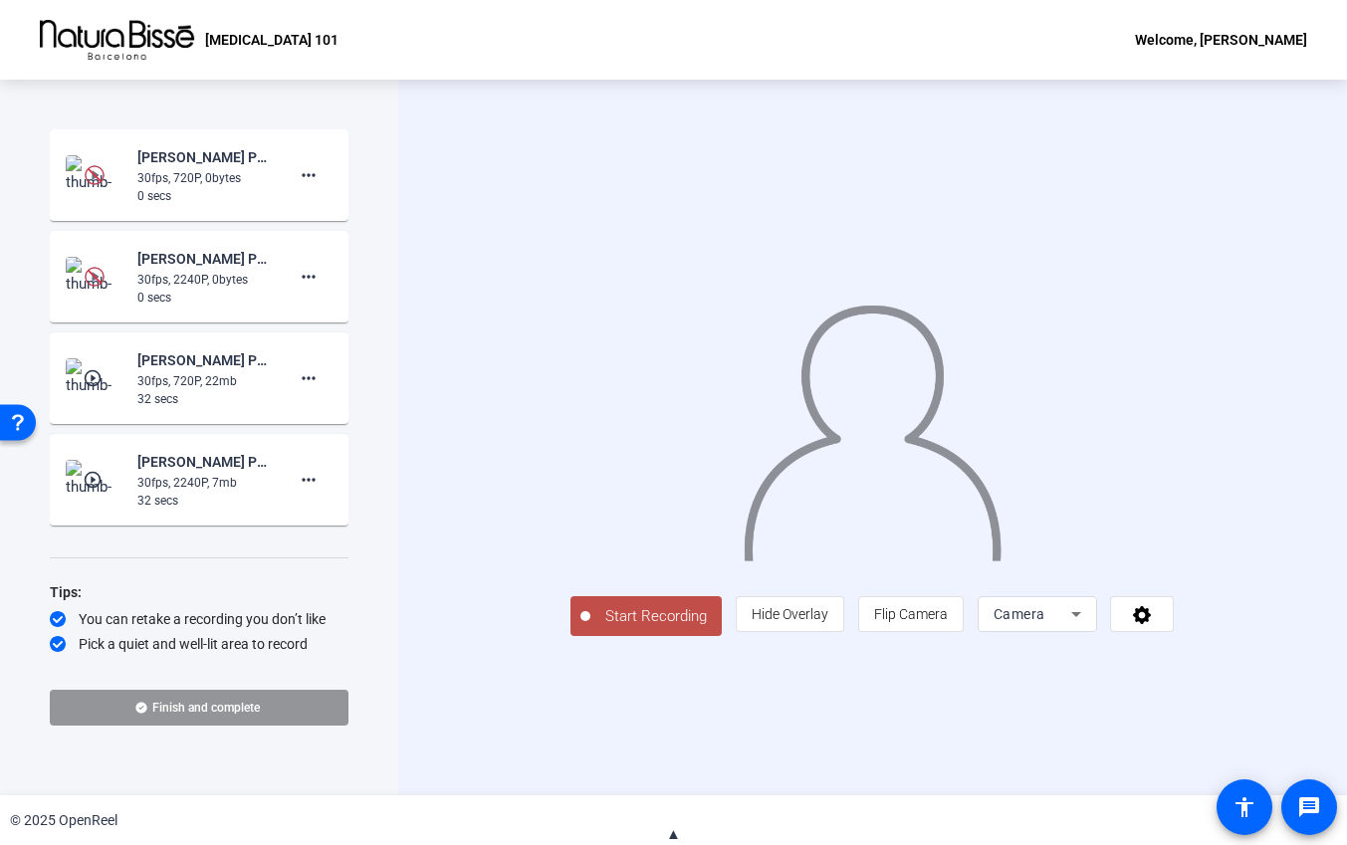
click at [674, 835] on span "▲" at bounding box center [673, 834] width 15 height 18
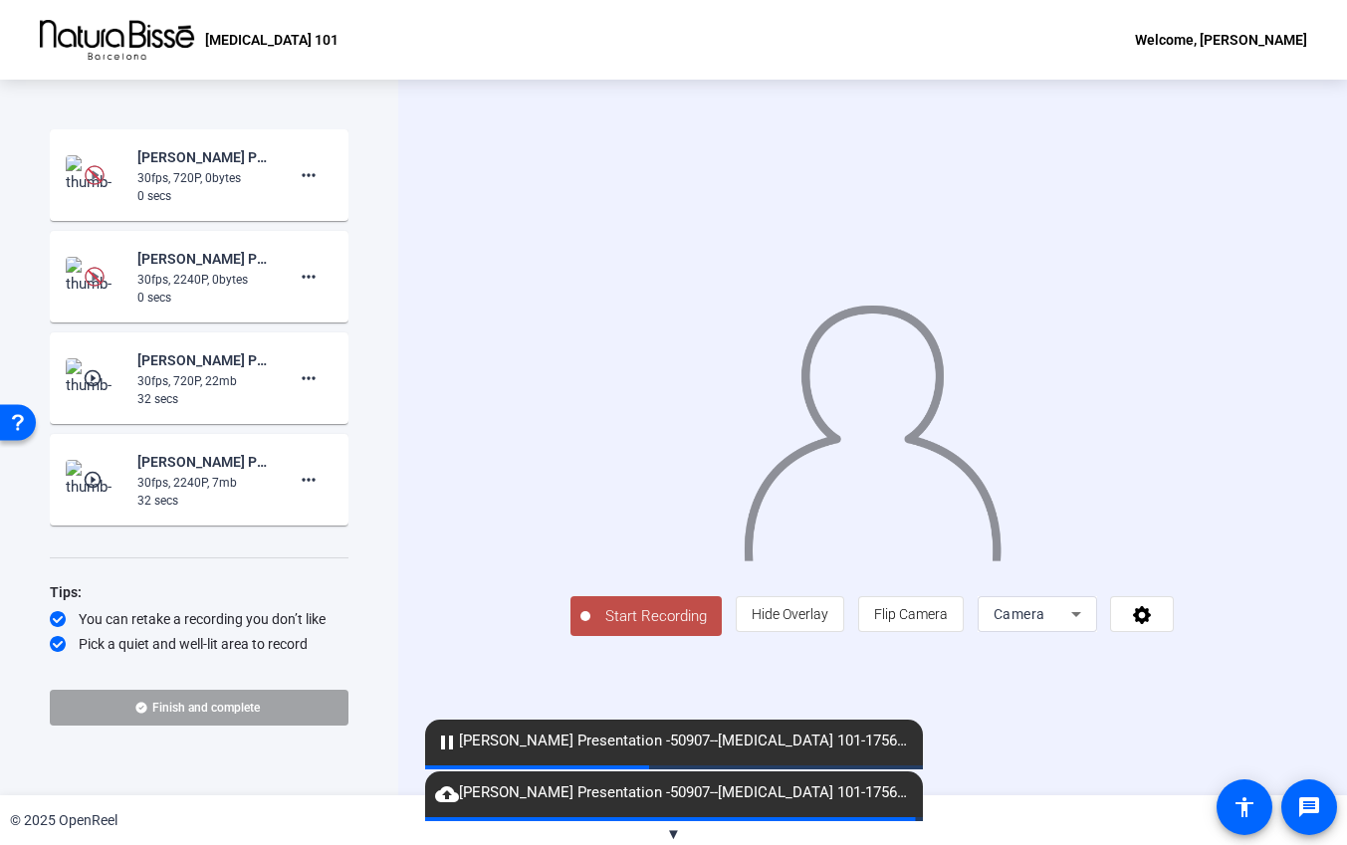
click at [228, 713] on span "Finish and complete" at bounding box center [206, 708] width 108 height 16
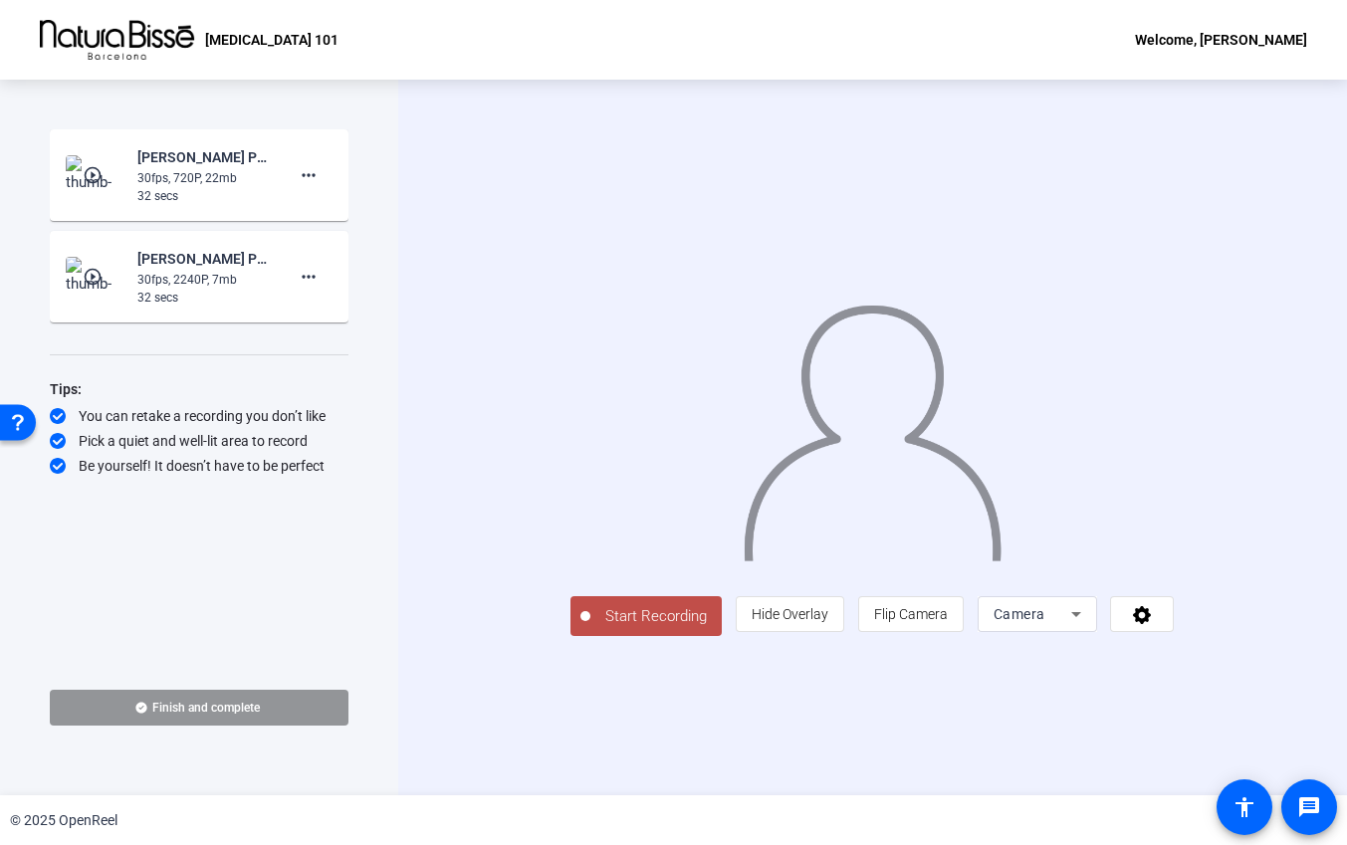
click at [104, 274] on mat-icon "play_circle_outline" at bounding box center [95, 277] width 24 height 20
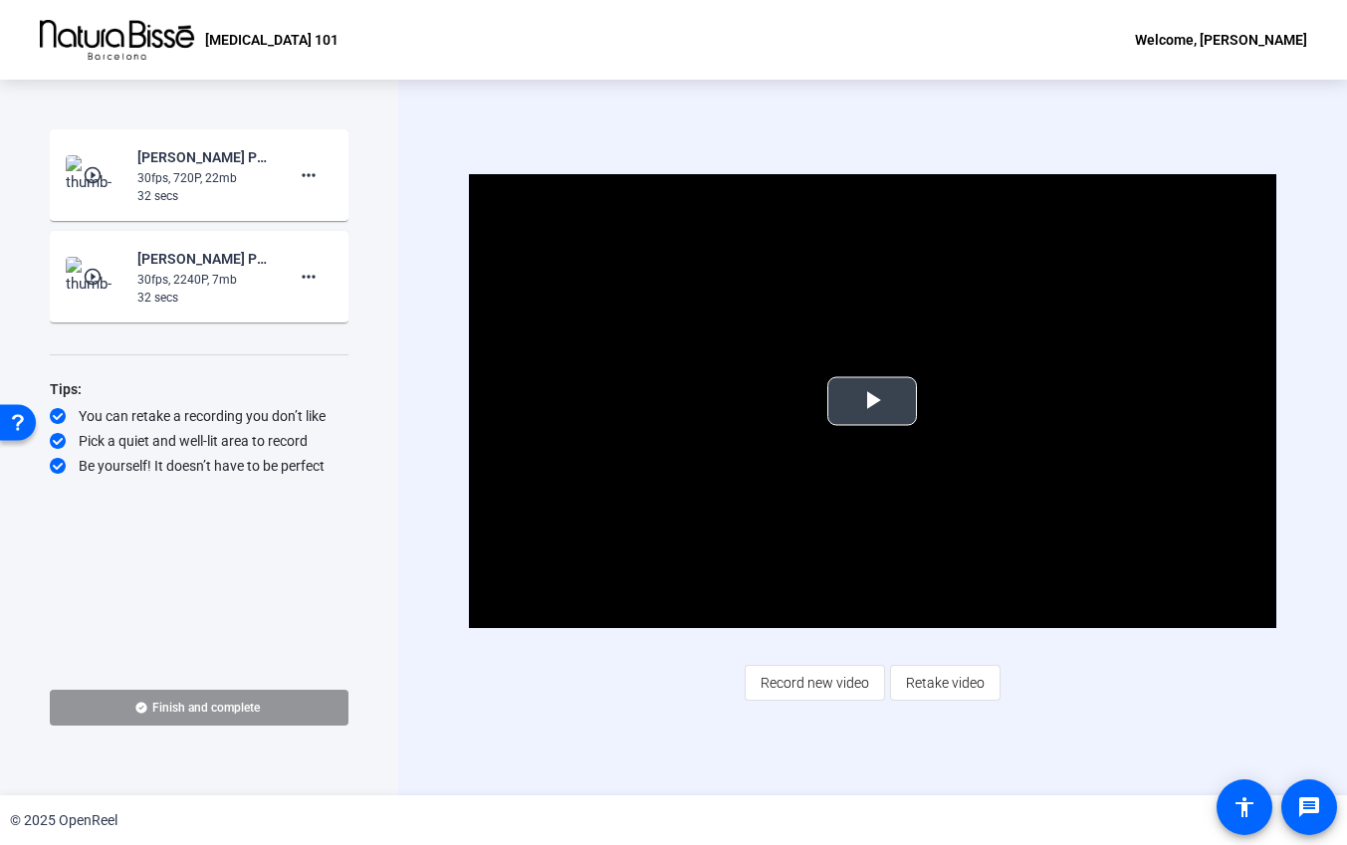
click at [872, 401] on span "Video Player" at bounding box center [872, 401] width 0 height 0
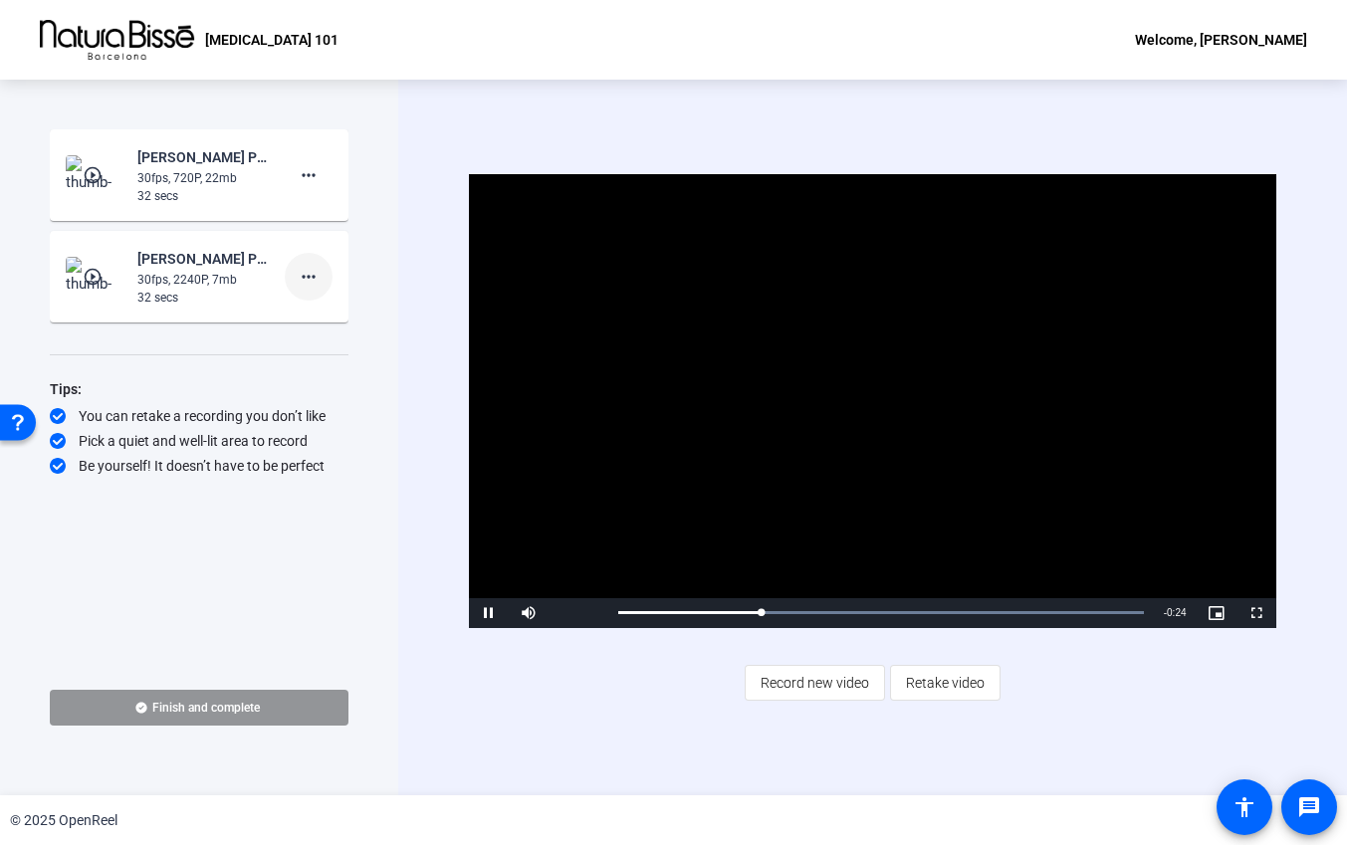
click at [299, 280] on mat-icon "more_horiz" at bounding box center [309, 277] width 24 height 24
click at [350, 314] on span "Delete clip" at bounding box center [341, 319] width 80 height 24
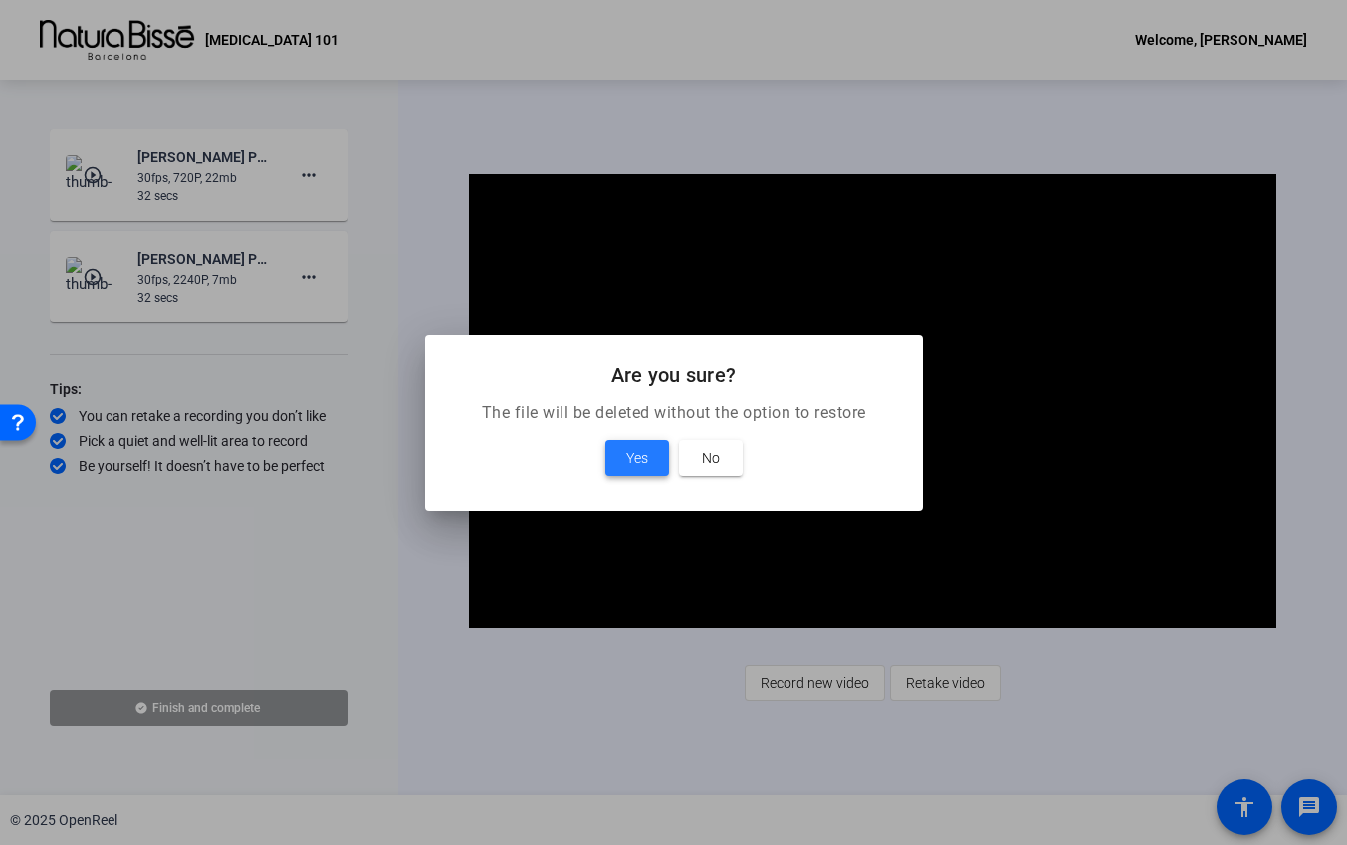
click at [634, 458] on span "Yes" at bounding box center [637, 458] width 22 height 24
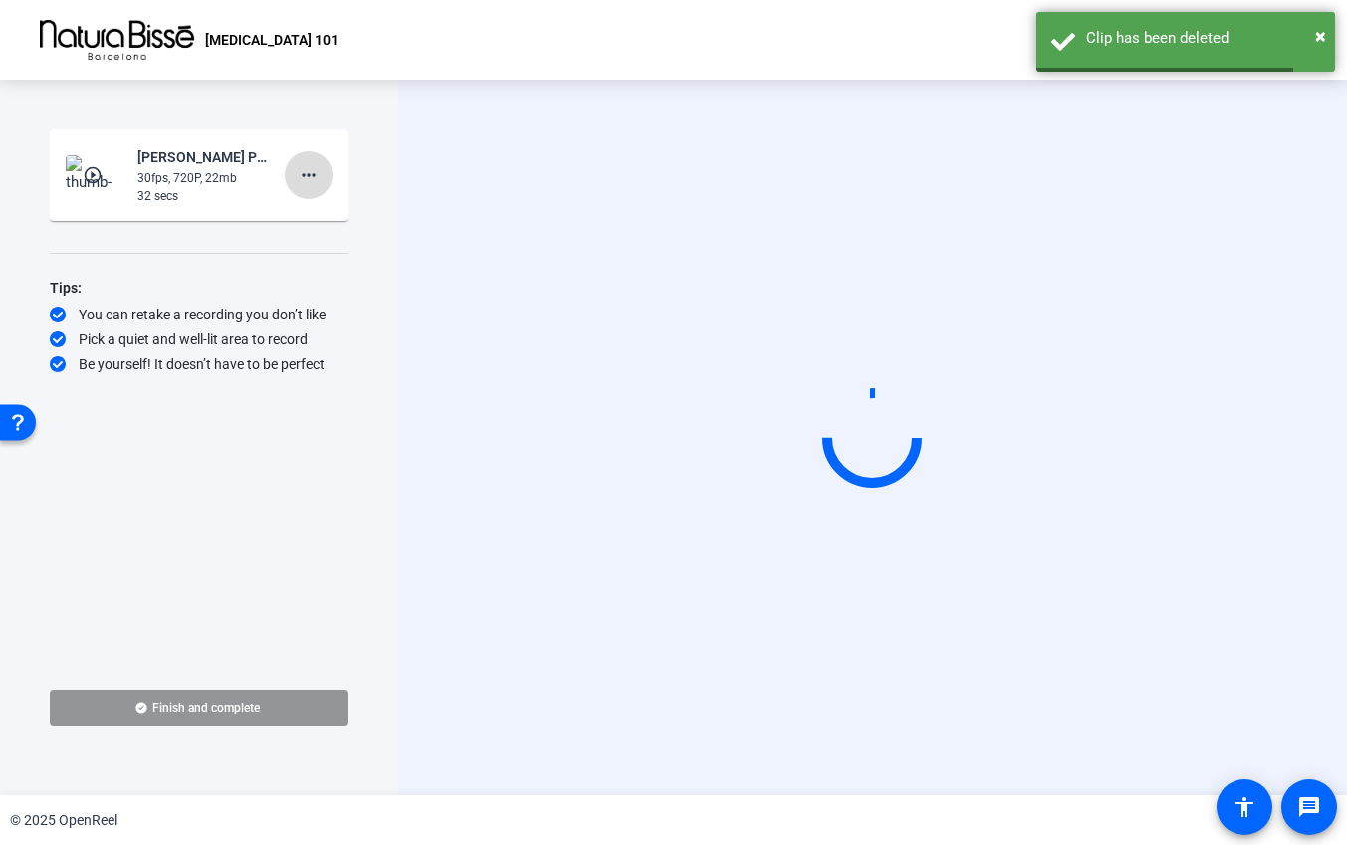
click at [315, 175] on mat-icon "more_horiz" at bounding box center [309, 175] width 24 height 24
click at [340, 219] on span "Delete clip" at bounding box center [341, 217] width 80 height 24
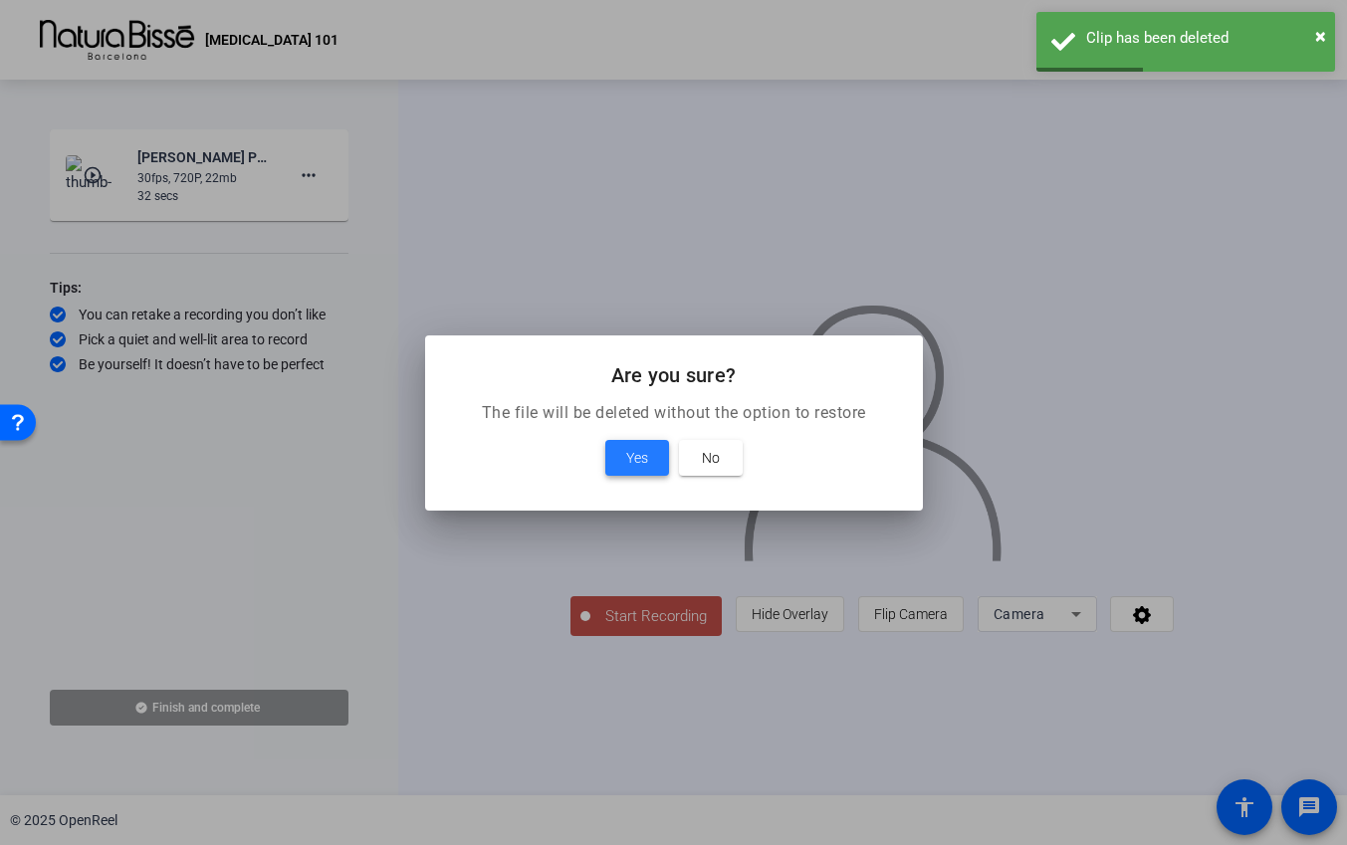
click at [643, 465] on span "Yes" at bounding box center [637, 458] width 22 height 24
